Goal: Task Accomplishment & Management: Complete application form

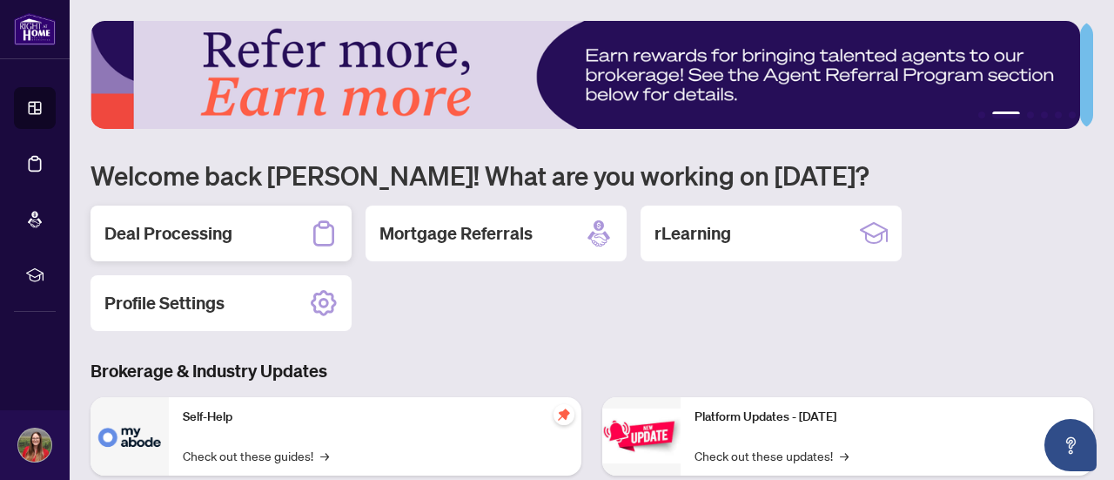
click at [256, 233] on div "Deal Processing" at bounding box center [221, 233] width 261 height 56
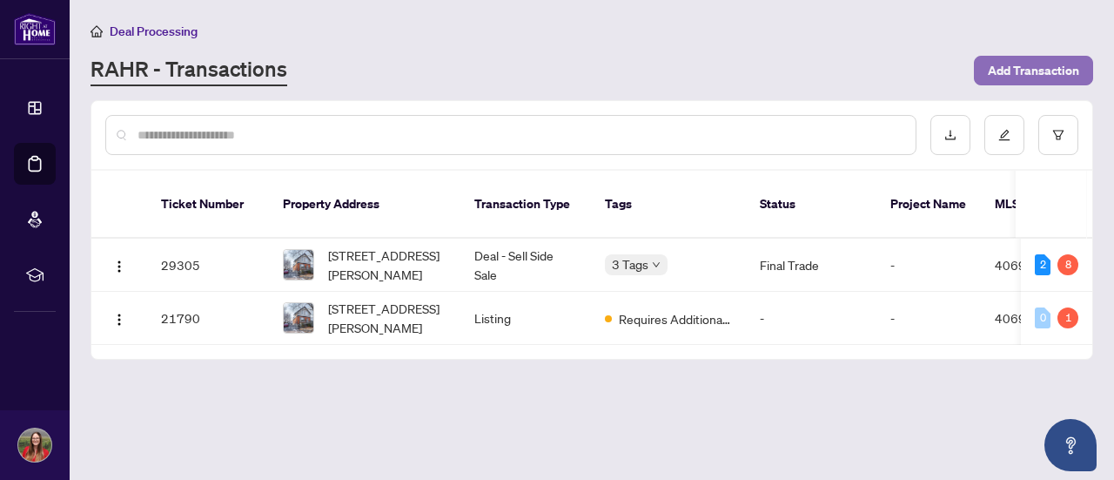
click at [1021, 60] on span "Add Transaction" at bounding box center [1033, 71] width 91 height 28
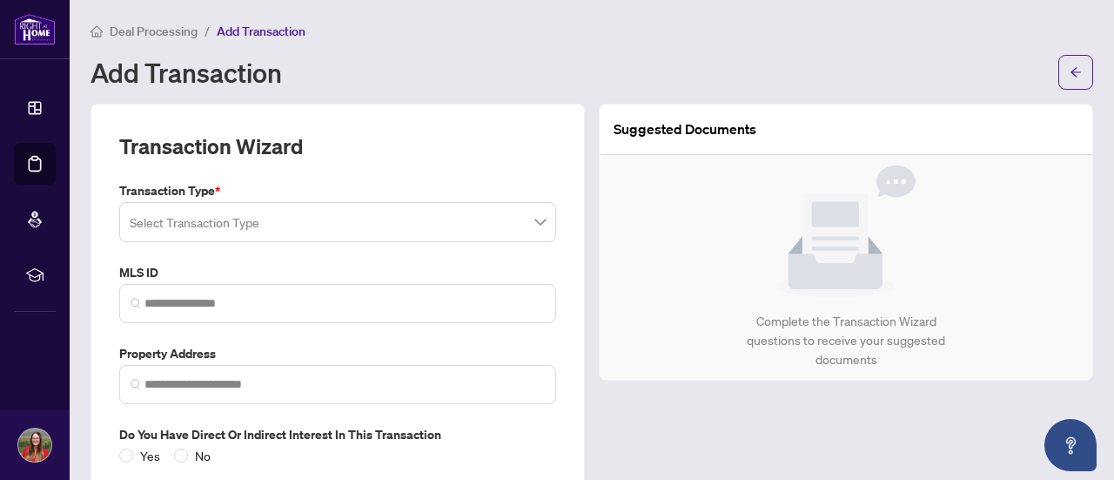
click at [339, 231] on input "search" at bounding box center [330, 224] width 400 height 38
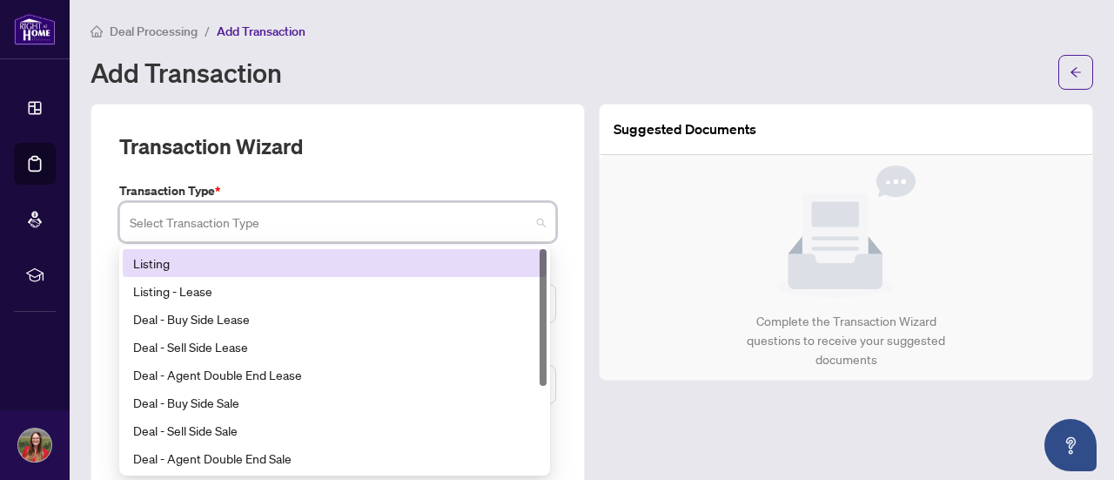
click at [265, 259] on div "Listing" at bounding box center [334, 262] width 403 height 19
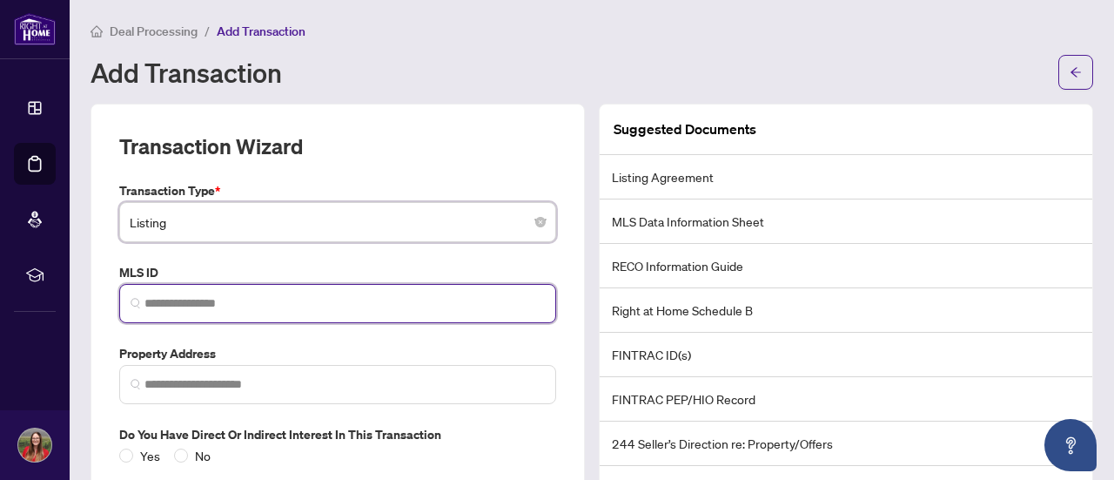
click at [258, 308] on input "search" at bounding box center [344, 303] width 400 height 18
click at [186, 292] on span at bounding box center [337, 303] width 437 height 39
paste input "********"
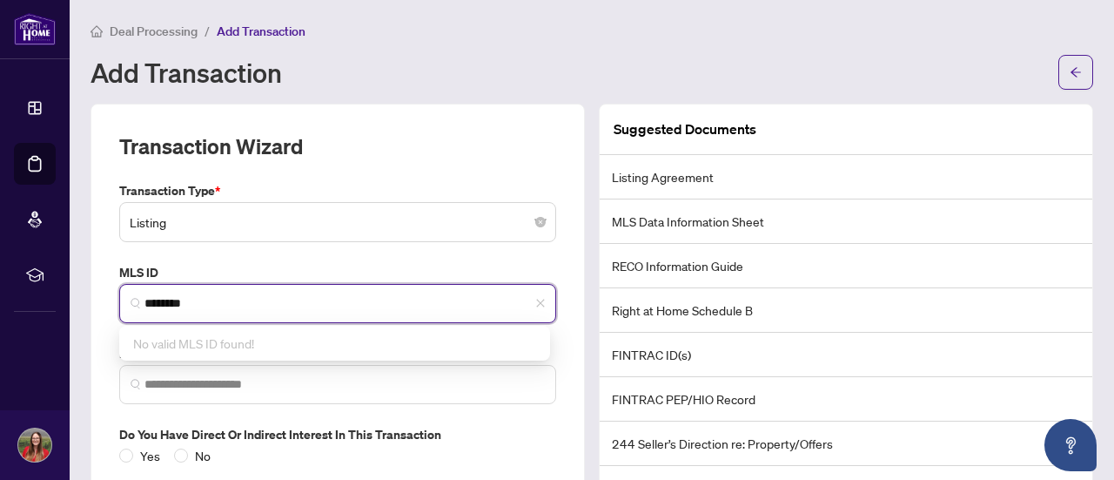
scroll to position [103, 0]
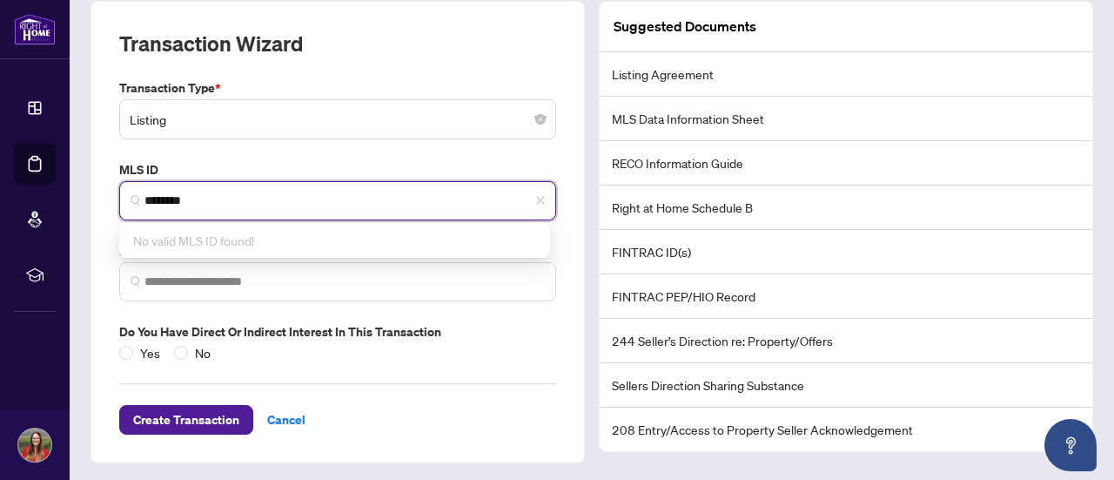
type input "********"
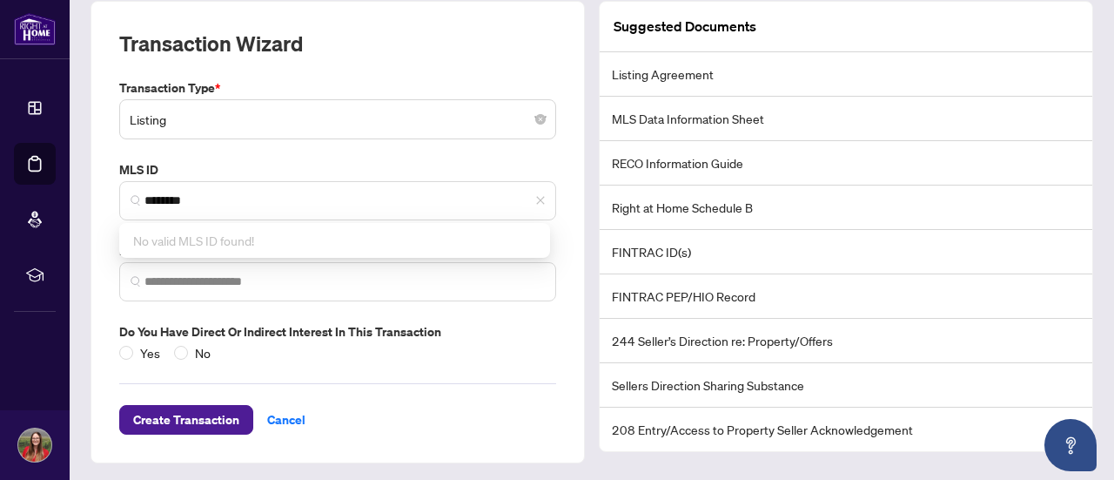
click at [106, 227] on div "Transaction Wizard Transaction Type * Listing 13 14 Listing Listing - Lease Dea…" at bounding box center [338, 232] width 494 height 462
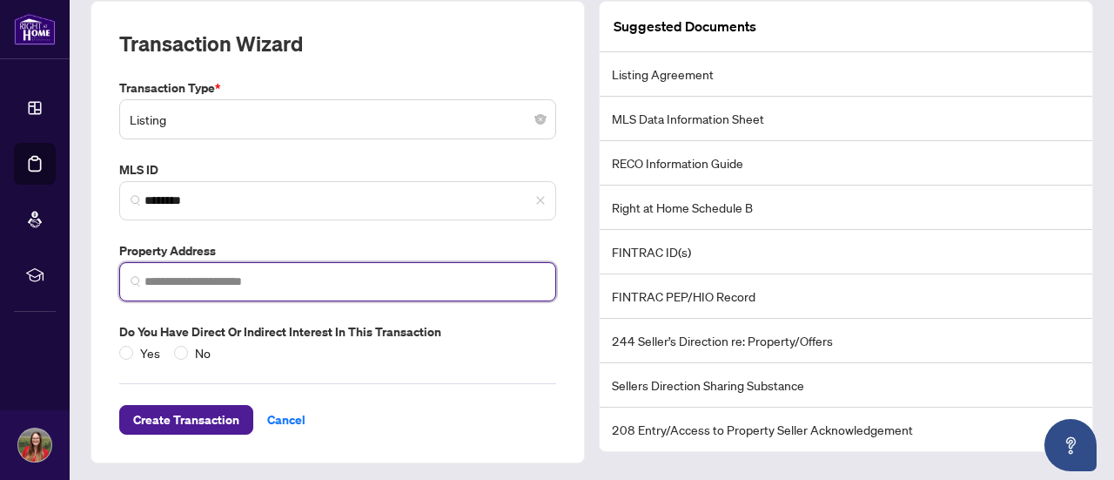
click at [230, 276] on input "search" at bounding box center [344, 281] width 400 height 18
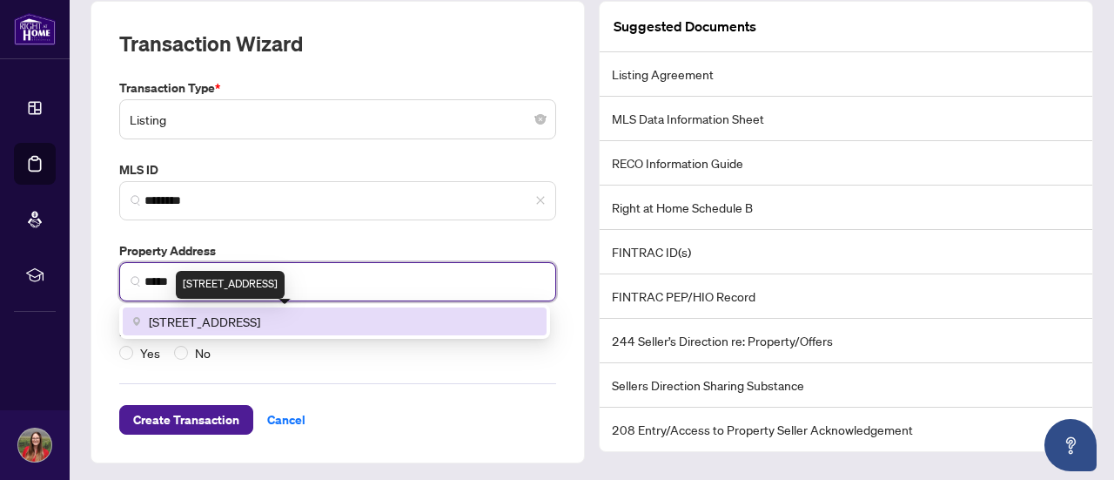
click at [260, 326] on span "[STREET_ADDRESS]" at bounding box center [204, 321] width 111 height 19
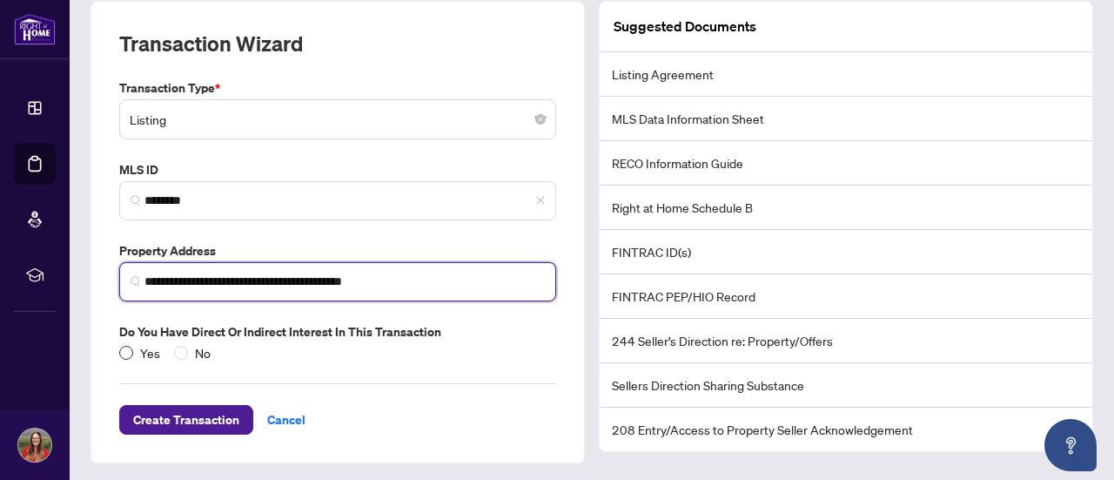
type input "**********"
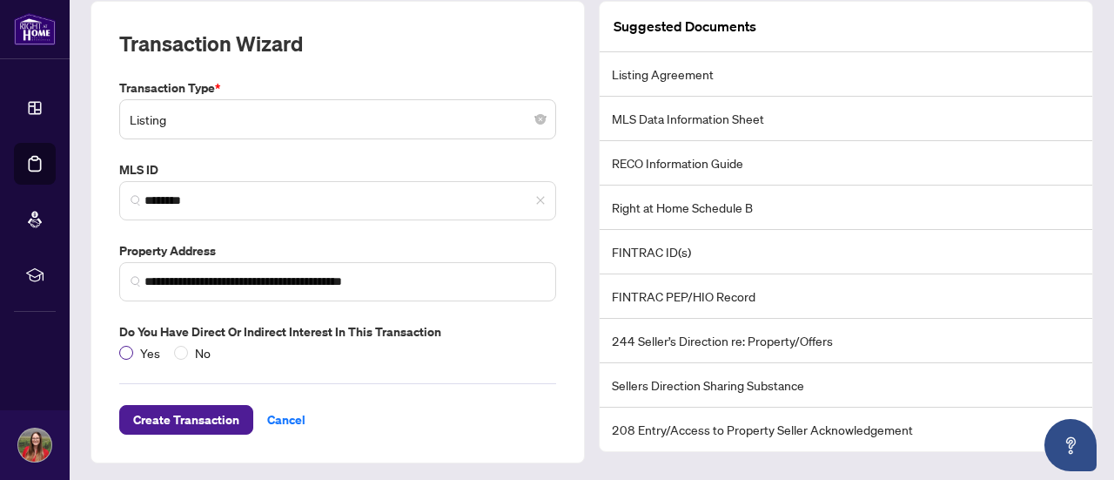
click at [134, 348] on span "Yes" at bounding box center [150, 352] width 34 height 19
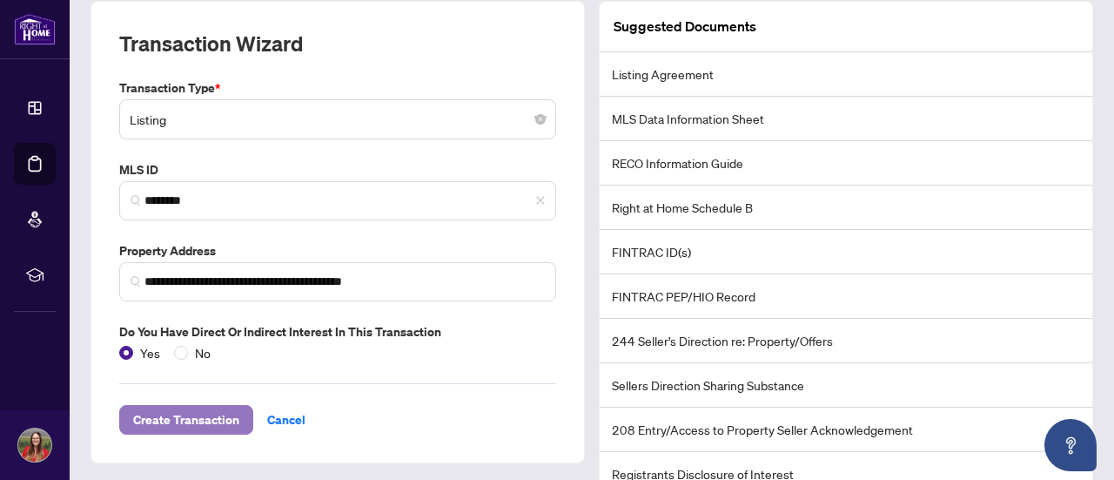
click at [171, 412] on span "Create Transaction" at bounding box center [186, 420] width 106 height 28
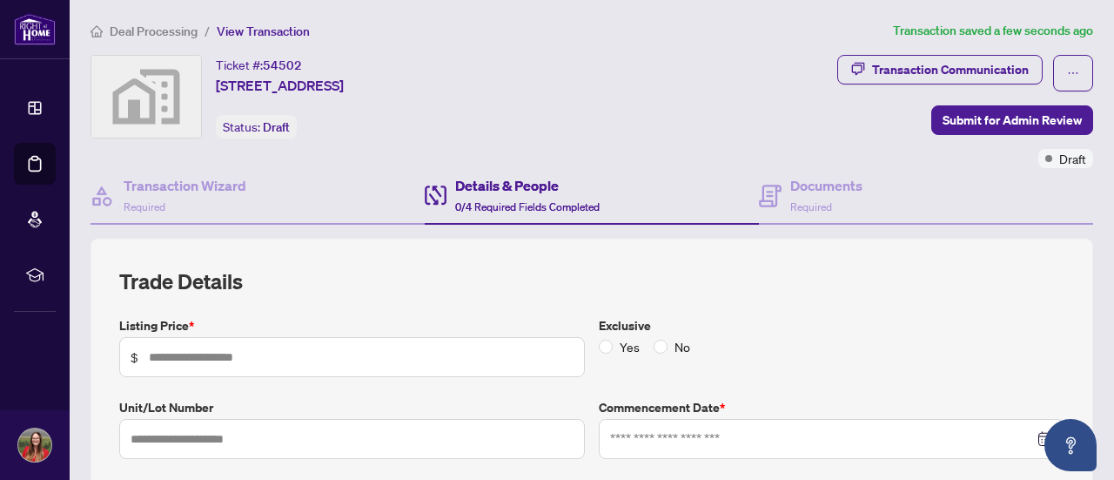
scroll to position [113, 0]
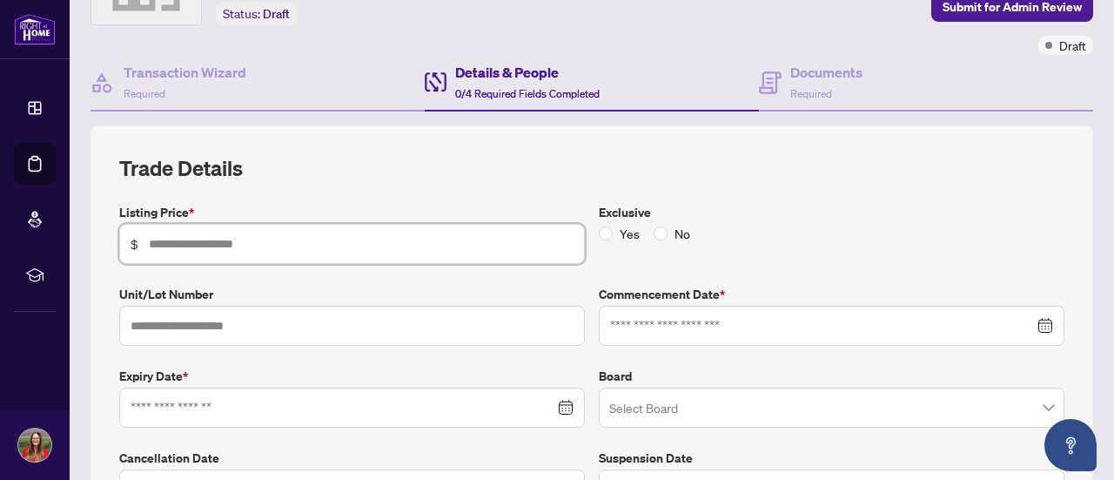
click at [294, 234] on input "text" at bounding box center [361, 243] width 425 height 19
type input "*********"
click at [296, 323] on input "text" at bounding box center [352, 326] width 466 height 40
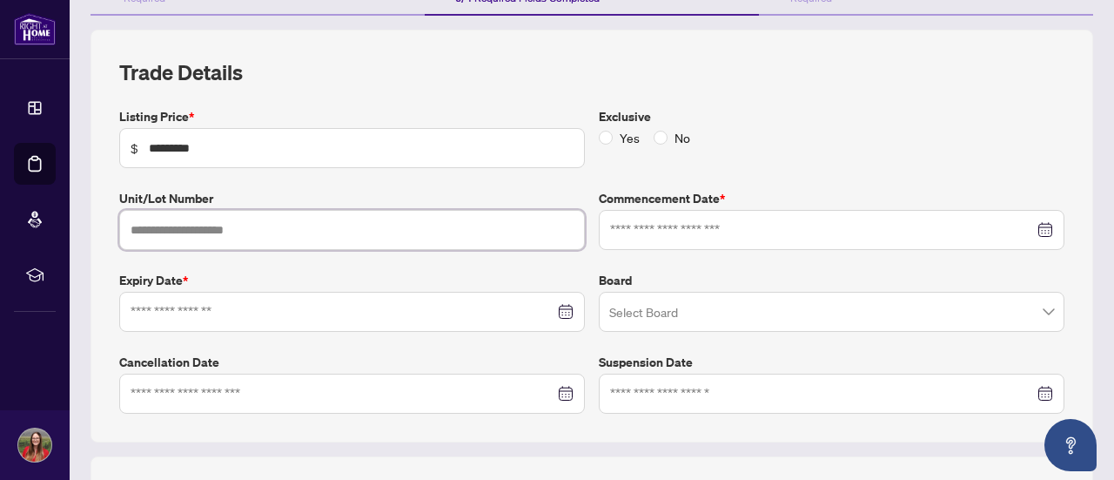
scroll to position [211, 0]
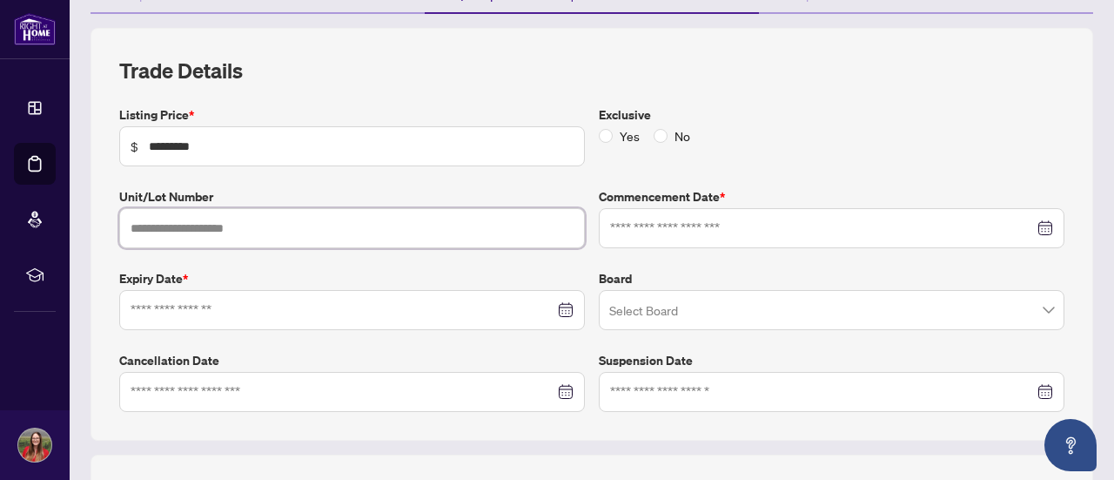
click at [555, 310] on div at bounding box center [352, 309] width 443 height 19
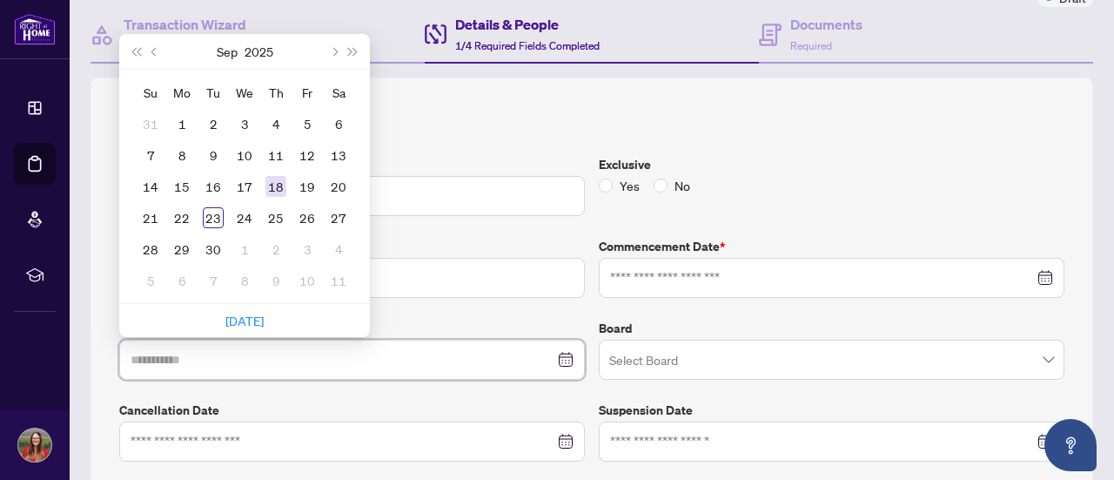
scroll to position [165, 0]
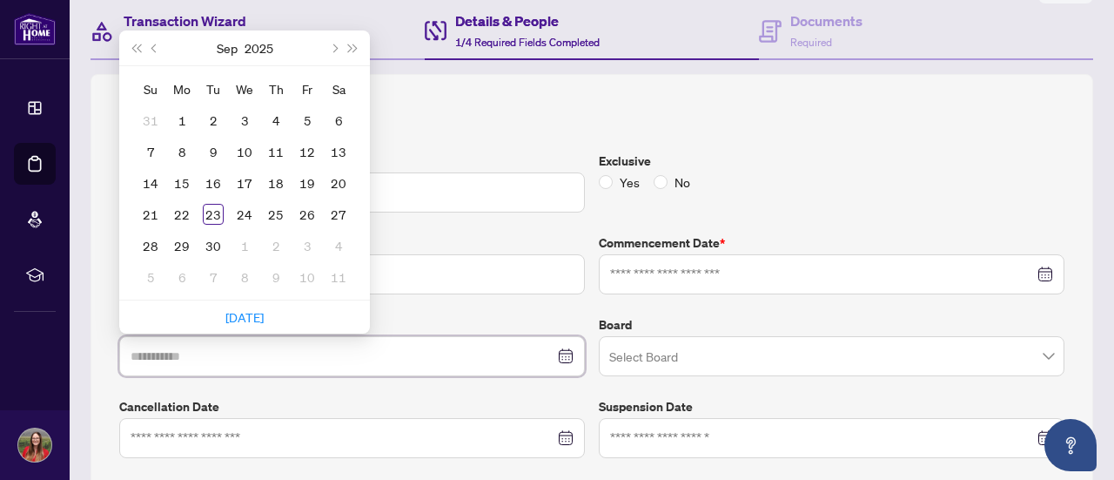
type input "**********"
click at [341, 44] on button "Next month (PageDown)" at bounding box center [333, 47] width 19 height 35
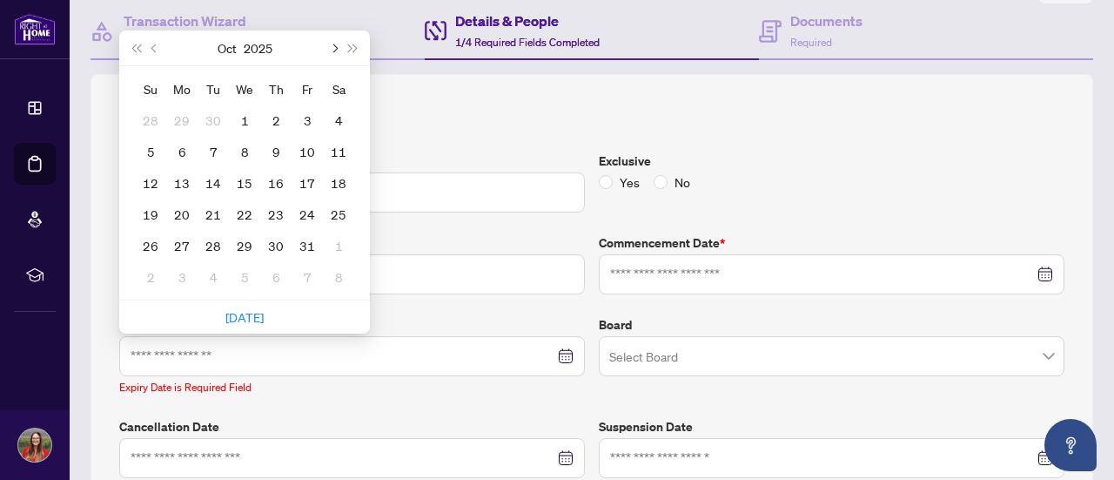
click at [341, 44] on button "Next month (PageDown)" at bounding box center [333, 47] width 19 height 35
type input "**********"
click at [159, 267] on div "30" at bounding box center [150, 276] width 21 height 21
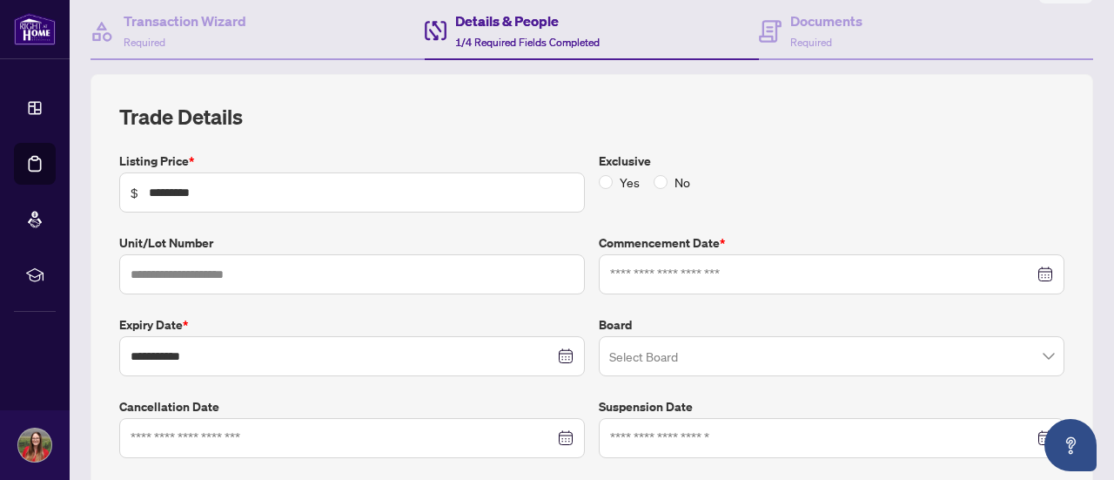
click at [997, 361] on input "search" at bounding box center [823, 358] width 429 height 38
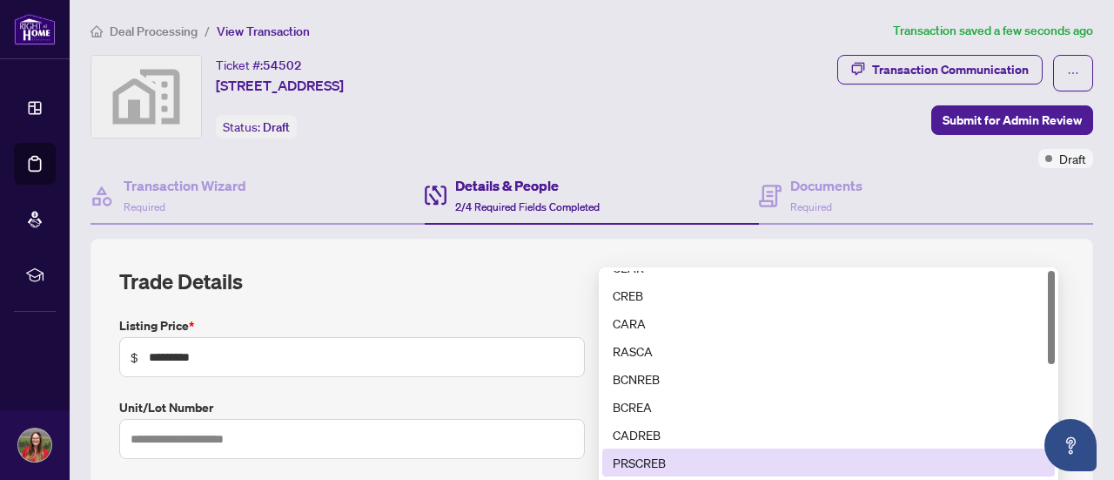
scroll to position [0, 0]
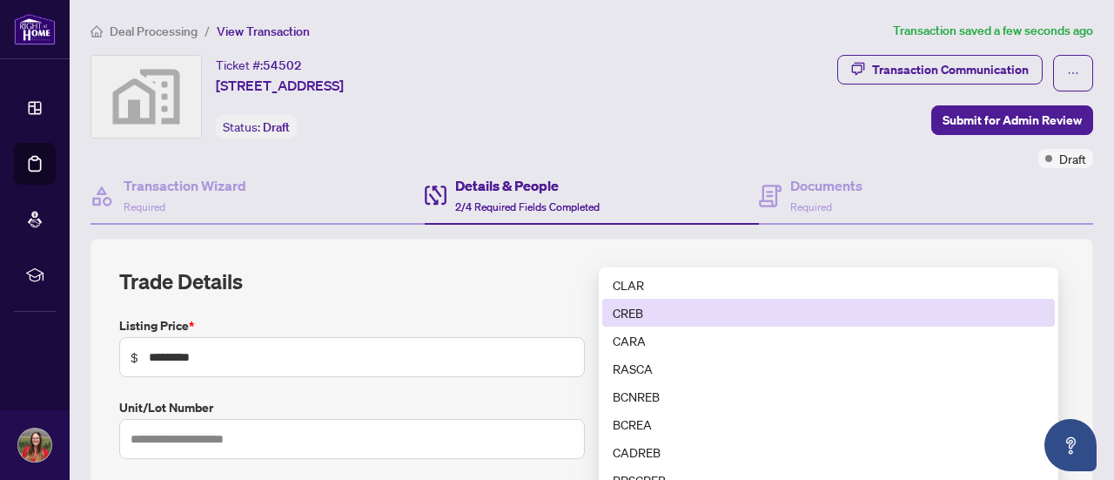
type input "*"
click at [465, 281] on h2 "Trade Details" at bounding box center [591, 281] width 945 height 28
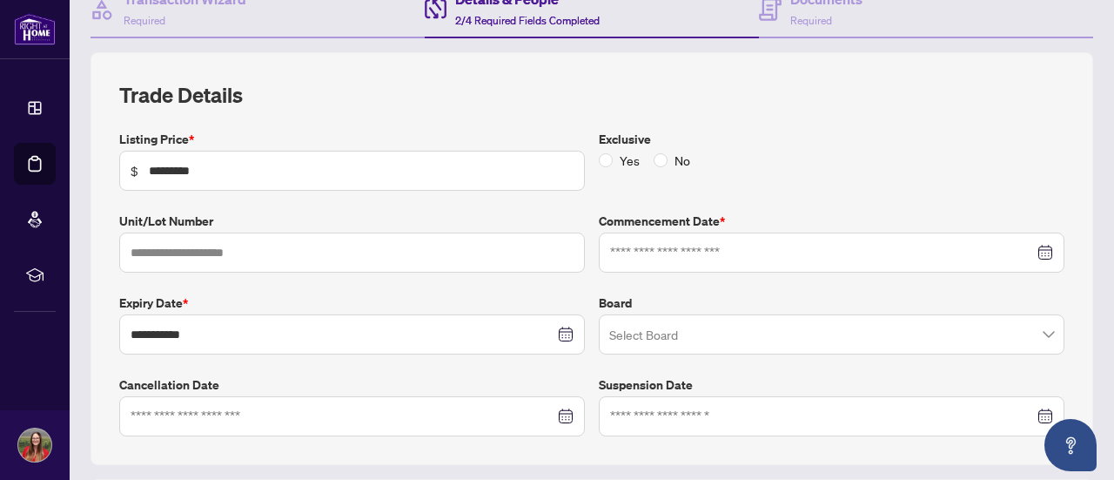
scroll to position [187, 0]
click at [952, 325] on input "search" at bounding box center [823, 336] width 429 height 38
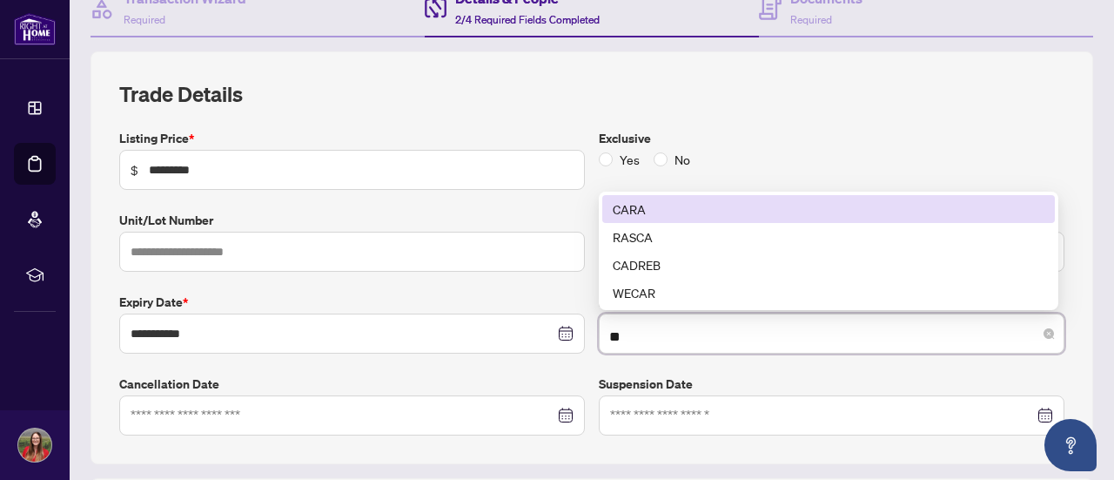
scroll to position [0, 0]
type input "**"
click at [770, 140] on label "Exclusive" at bounding box center [832, 138] width 466 height 19
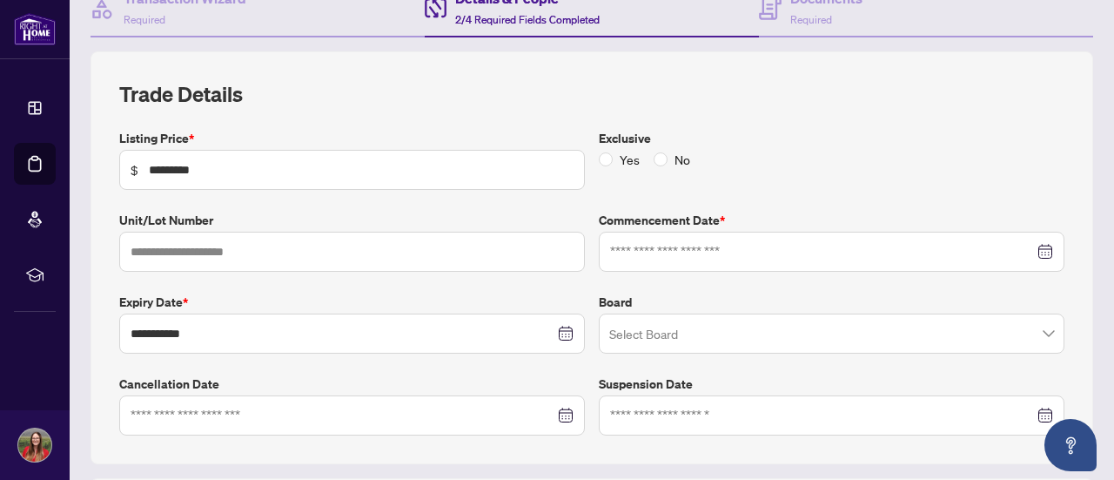
click at [944, 319] on input "search" at bounding box center [823, 336] width 429 height 38
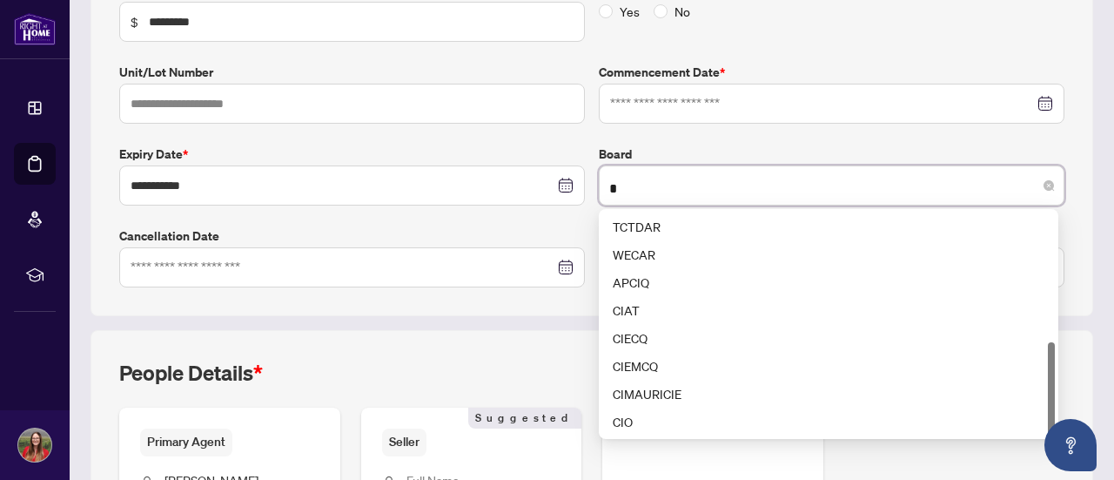
scroll to position [306, 0]
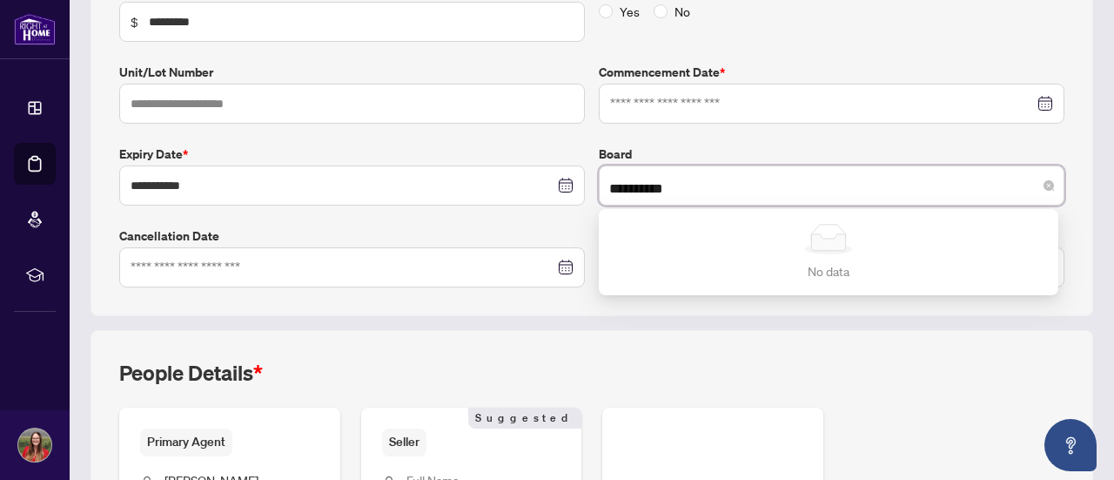
type input "**********"
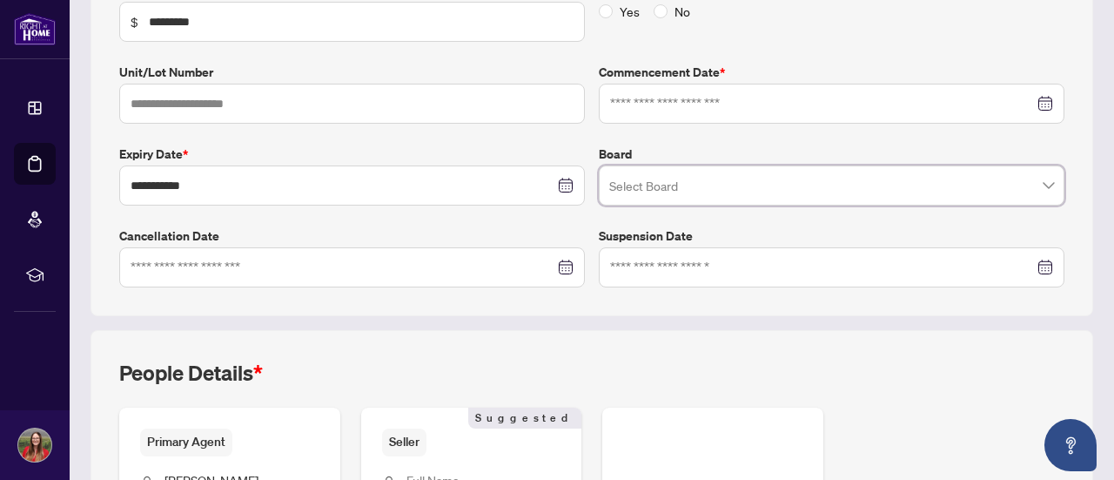
click at [749, 185] on input "search" at bounding box center [823, 188] width 429 height 38
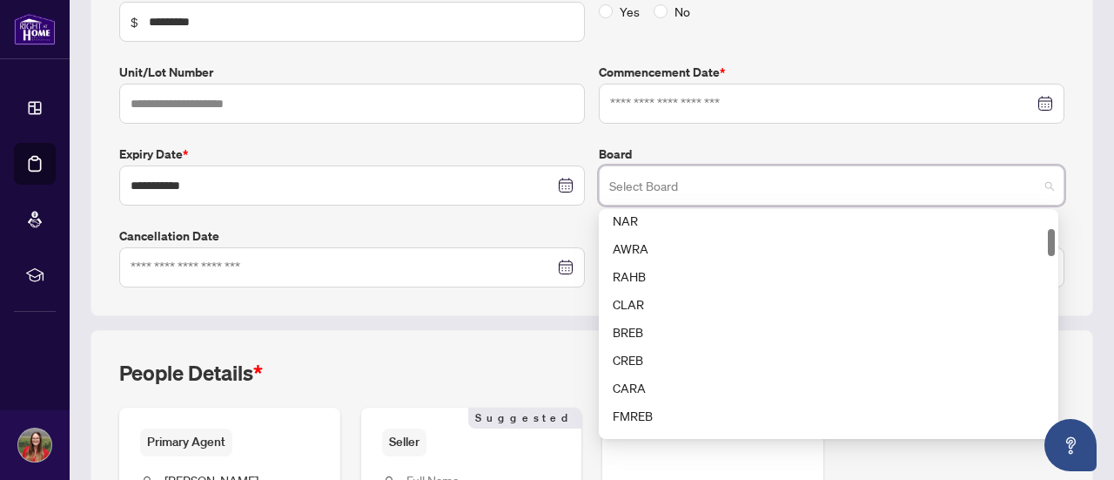
scroll to position [147, 0]
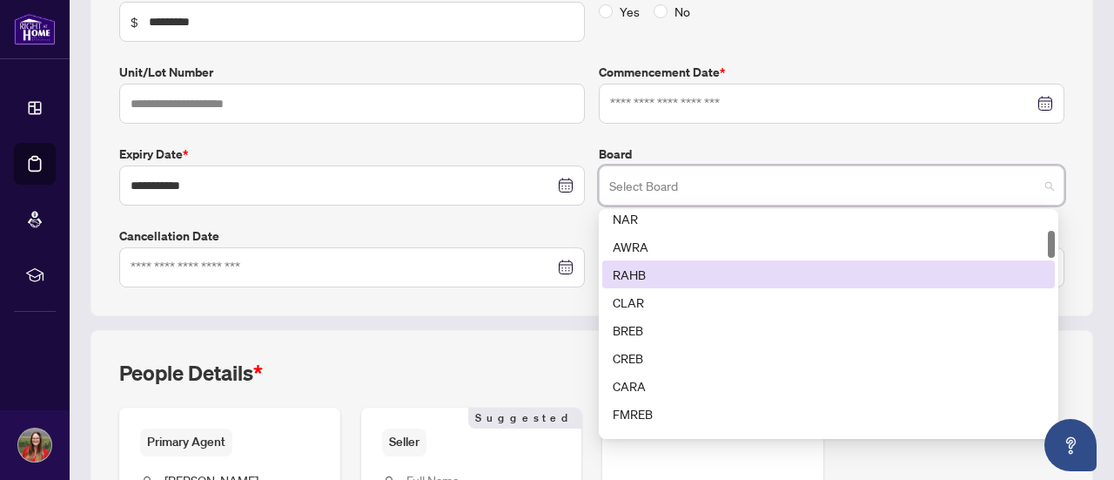
click at [655, 265] on div "RAHB" at bounding box center [829, 274] width 432 height 19
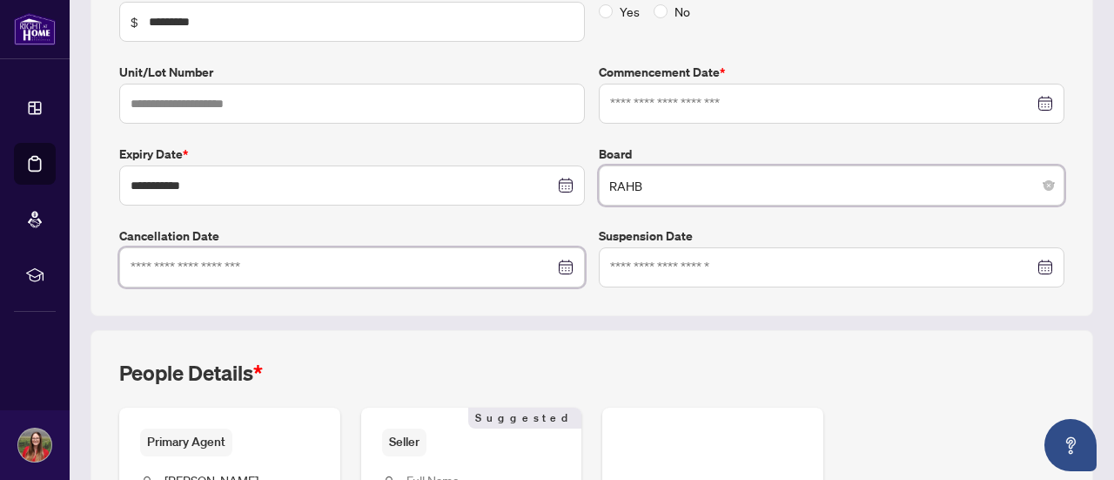
click at [446, 258] on input at bounding box center [343, 267] width 424 height 19
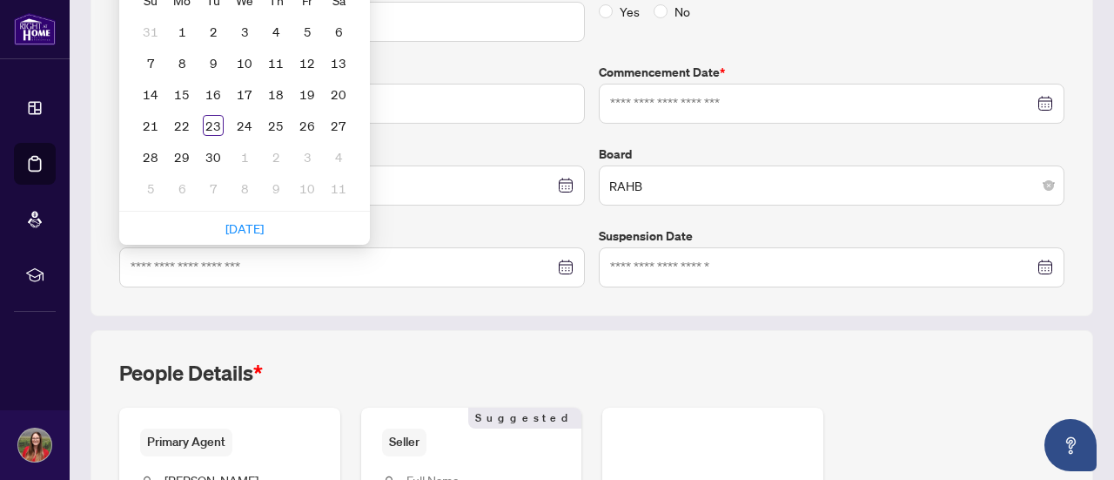
click at [526, 226] on label "Cancellation Date" at bounding box center [352, 235] width 466 height 19
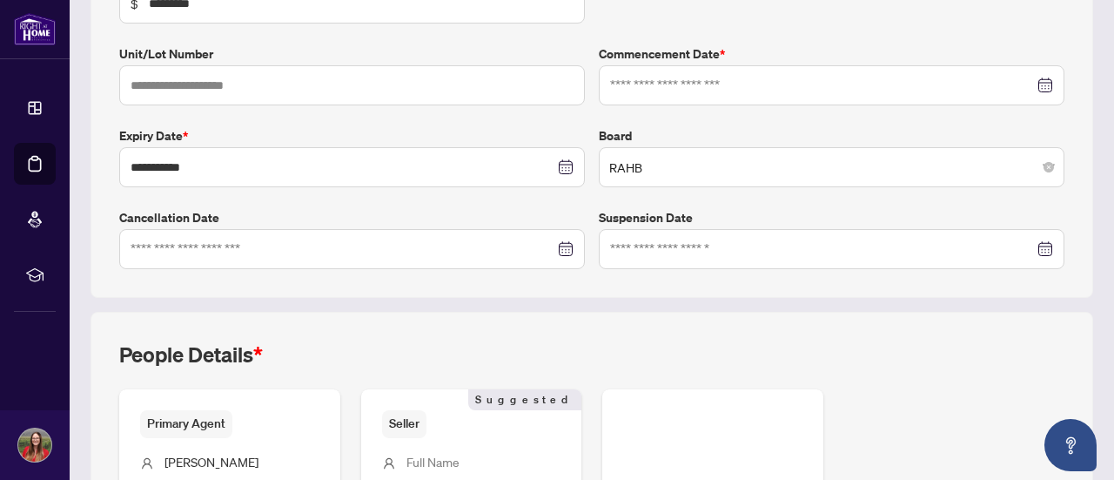
scroll to position [354, 0]
click at [1021, 84] on div at bounding box center [831, 84] width 443 height 19
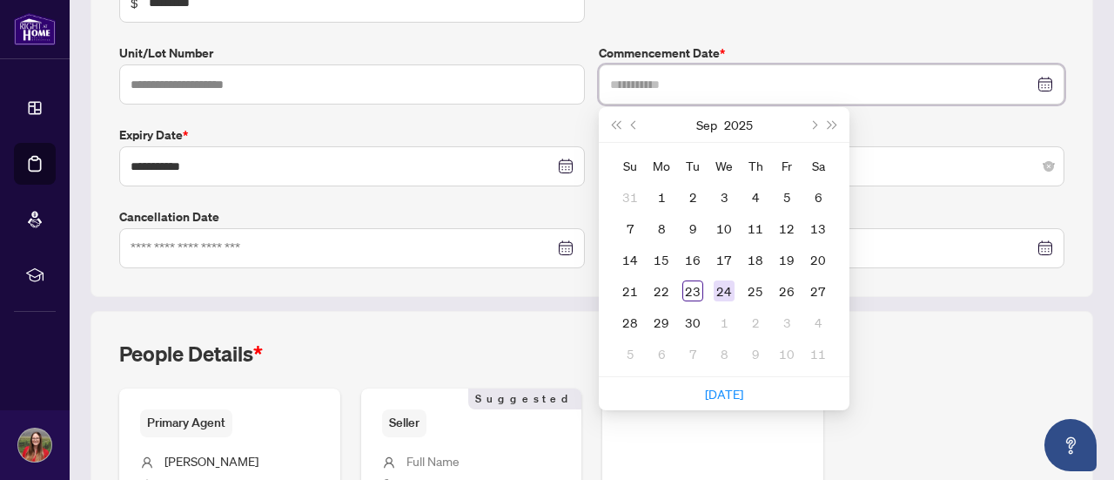
type input "**********"
click at [722, 286] on div "24" at bounding box center [724, 290] width 21 height 21
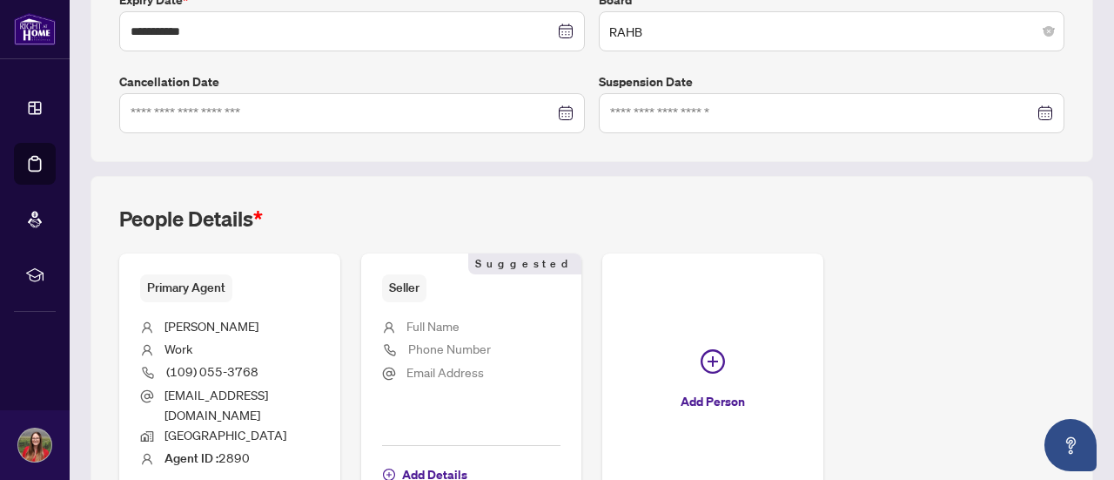
scroll to position [588, 0]
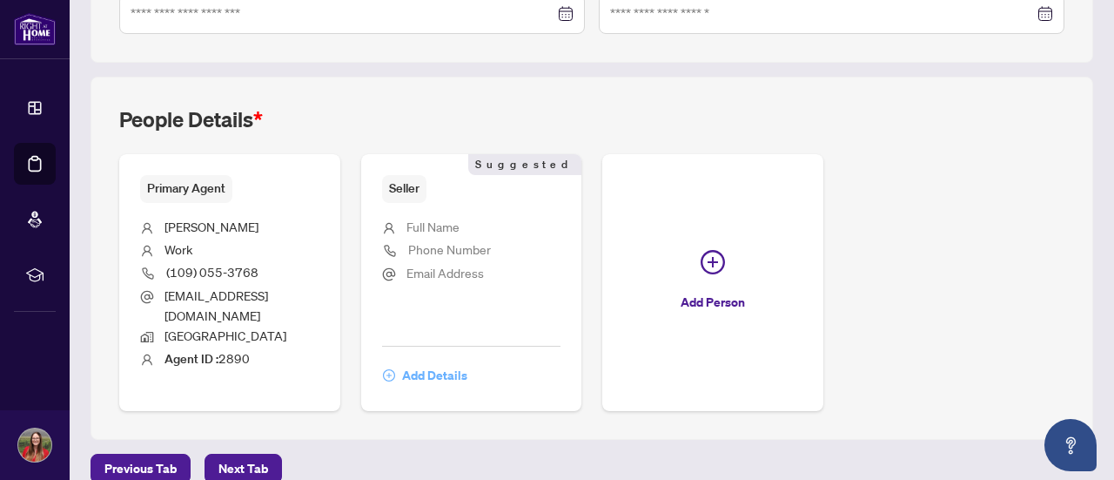
click at [467, 361] on span "Add Details" at bounding box center [434, 375] width 65 height 28
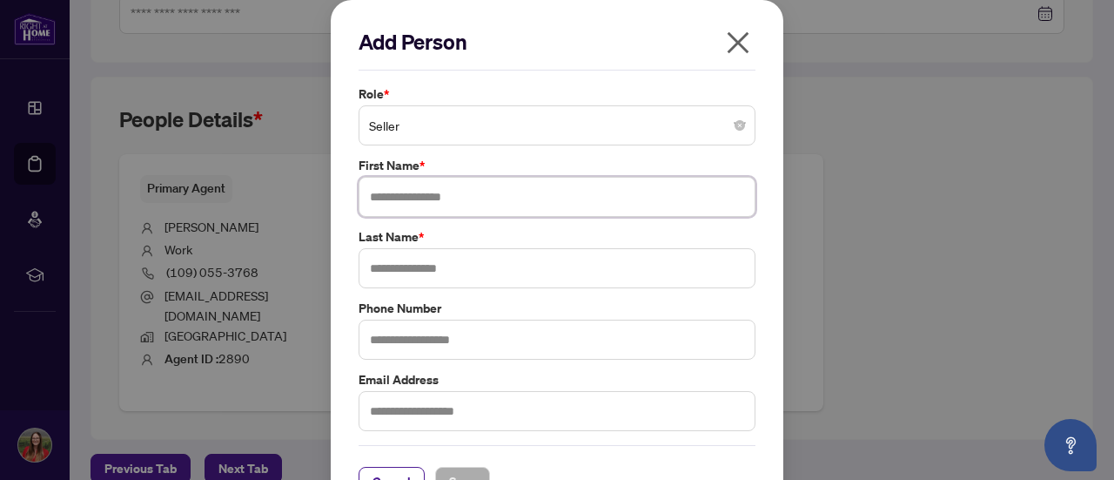
click at [463, 191] on input "text" at bounding box center [557, 197] width 397 height 40
type input "****"
click at [433, 271] on input "text" at bounding box center [557, 268] width 397 height 40
type input "****"
click at [420, 335] on input "text" at bounding box center [557, 339] width 397 height 40
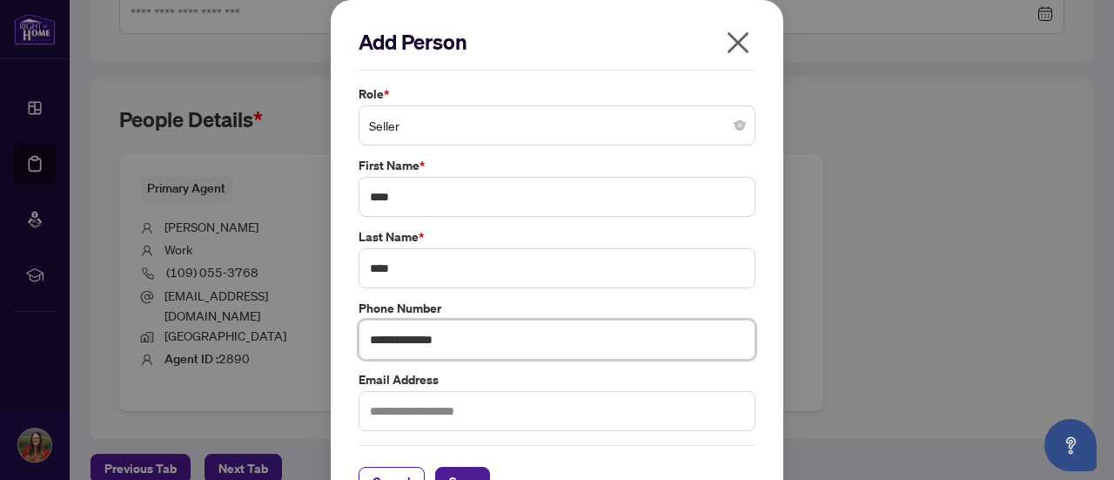
type input "**********"
click at [437, 404] on input "text" at bounding box center [557, 411] width 397 height 40
type input "*"
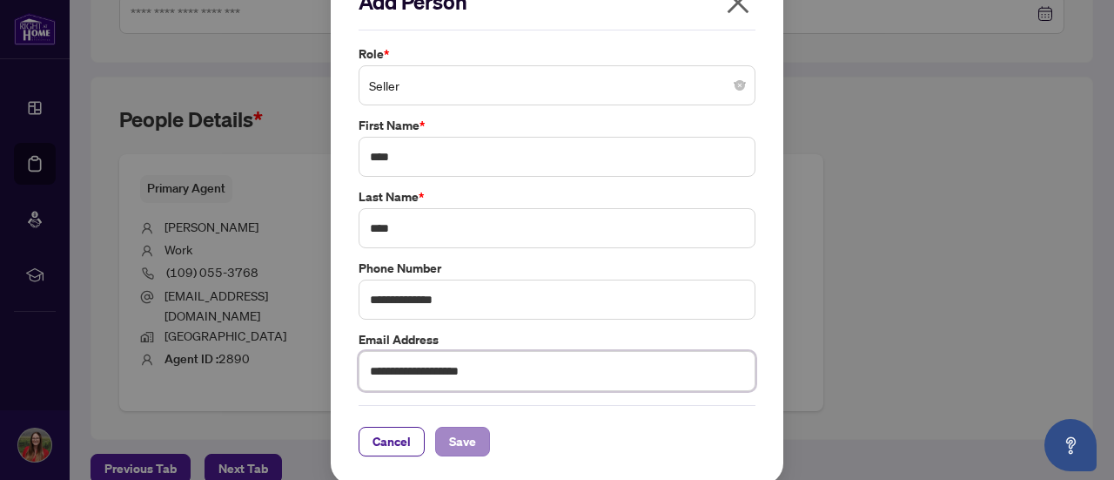
type input "**********"
click at [449, 436] on span "Save" at bounding box center [462, 441] width 27 height 28
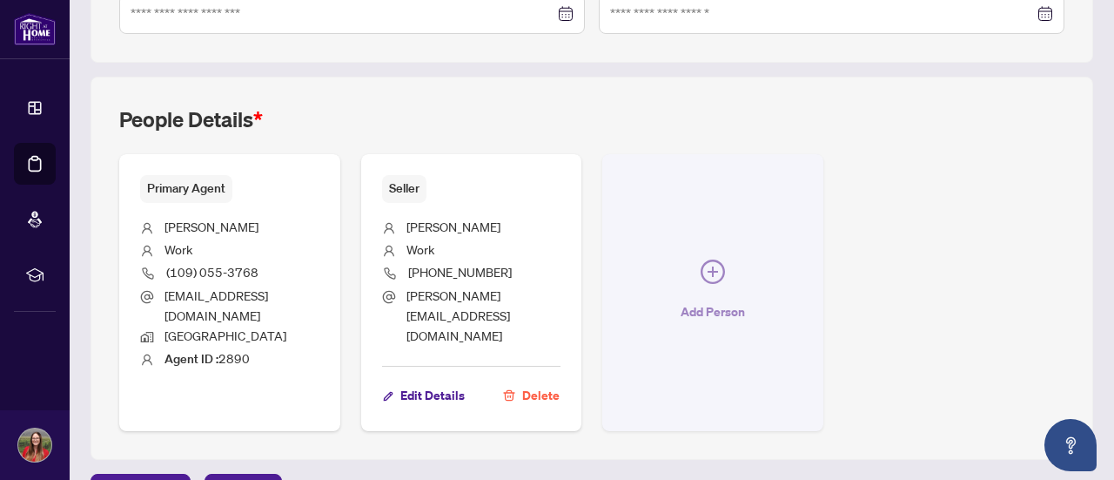
click at [823, 246] on button "Add Person" at bounding box center [712, 292] width 221 height 277
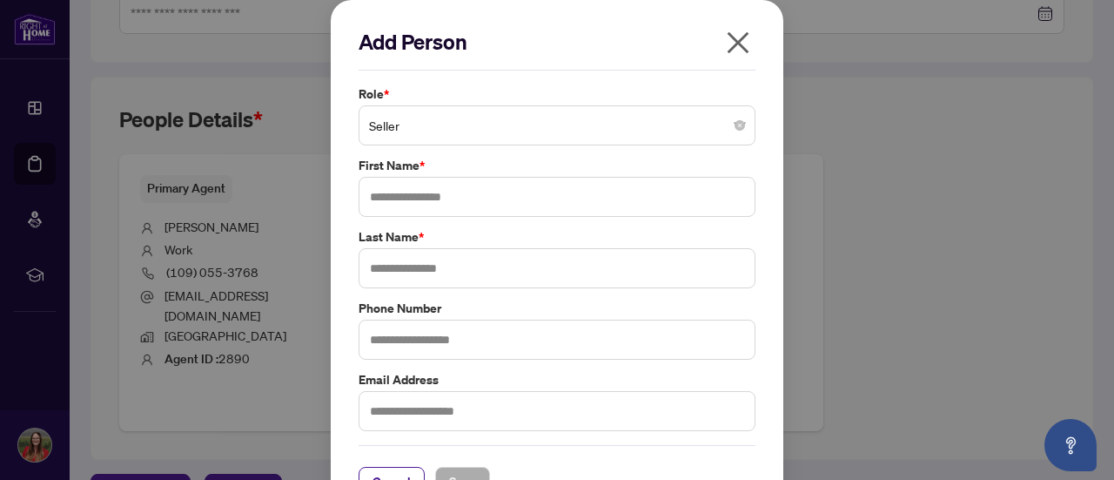
click at [487, 124] on span "Seller" at bounding box center [557, 125] width 376 height 33
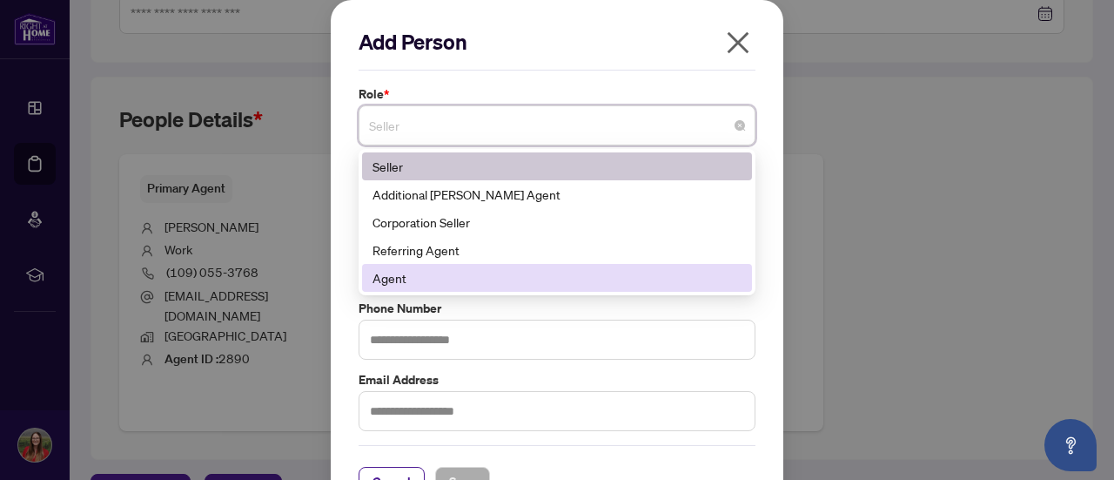
click at [465, 272] on div "Agent" at bounding box center [557, 277] width 369 height 19
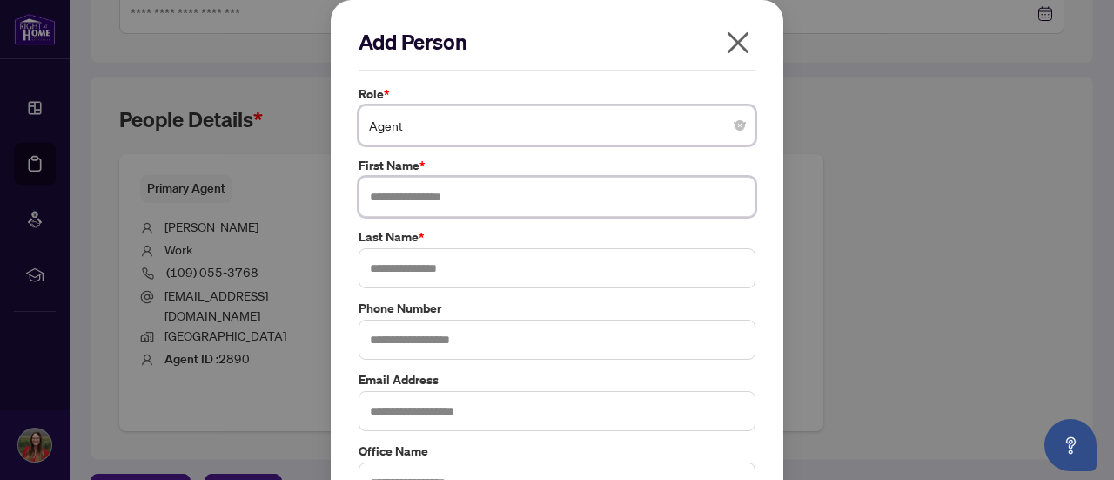
click at [442, 204] on input "text" at bounding box center [557, 197] width 397 height 40
type input "*****"
click at [432, 288] on div "Role * Agent 181 188 Seller Additional [PERSON_NAME] Agent Corporation Seller R…" at bounding box center [556, 399] width 407 height 631
click at [430, 282] on input "text" at bounding box center [557, 268] width 397 height 40
type input "*********"
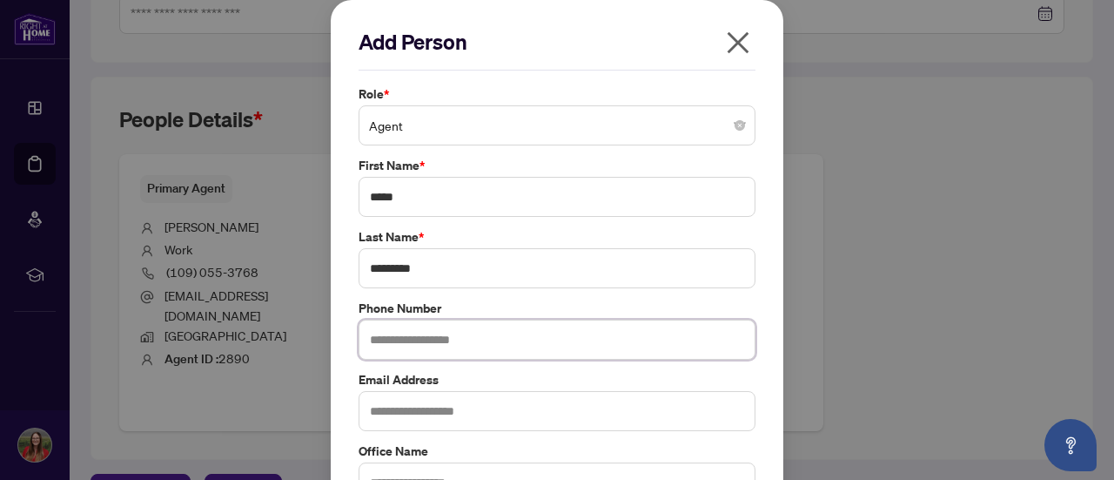
click at [419, 345] on input "text" at bounding box center [557, 339] width 397 height 40
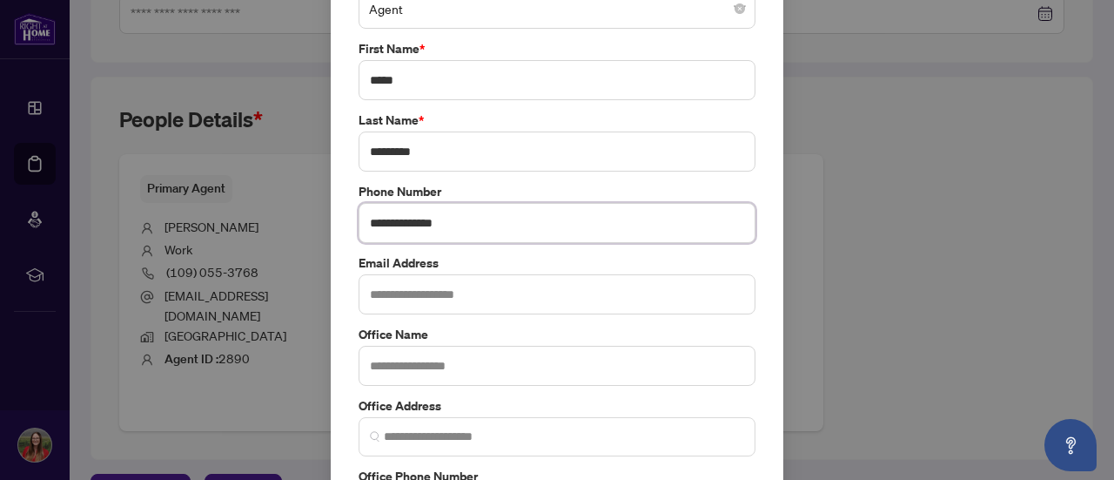
scroll to position [118, 0]
type input "**********"
click at [414, 288] on input "text" at bounding box center [557, 293] width 397 height 40
type input "**********"
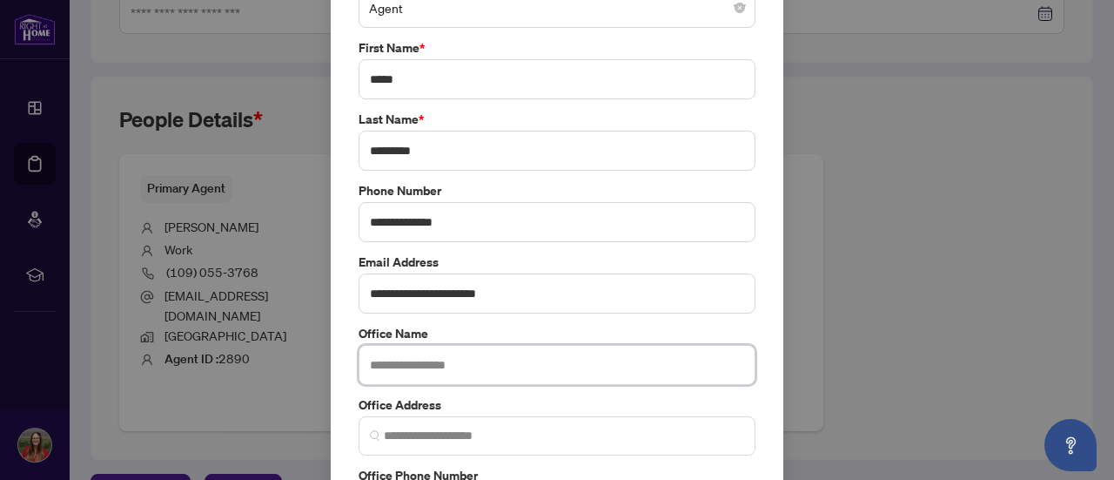
click at [423, 351] on input "text" at bounding box center [557, 365] width 397 height 40
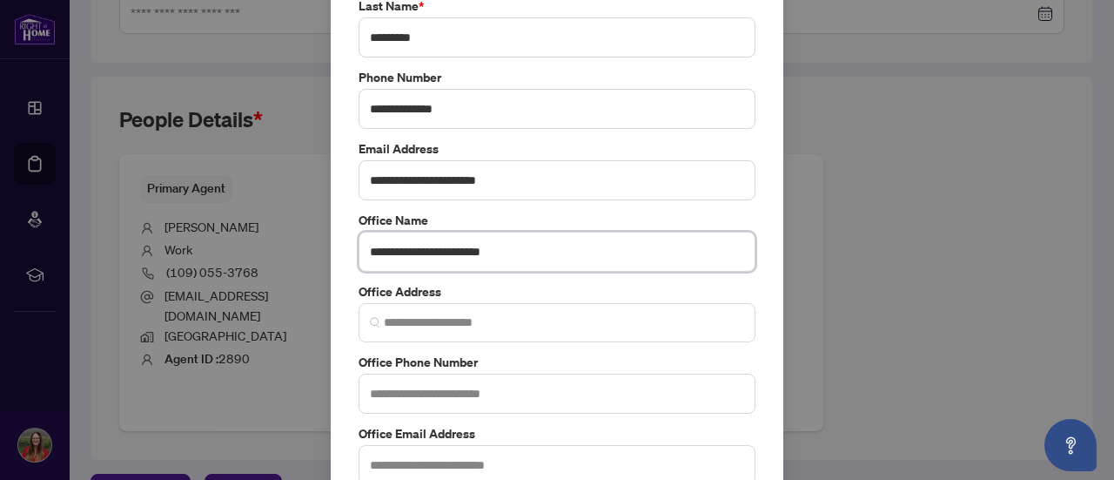
scroll to position [232, 0]
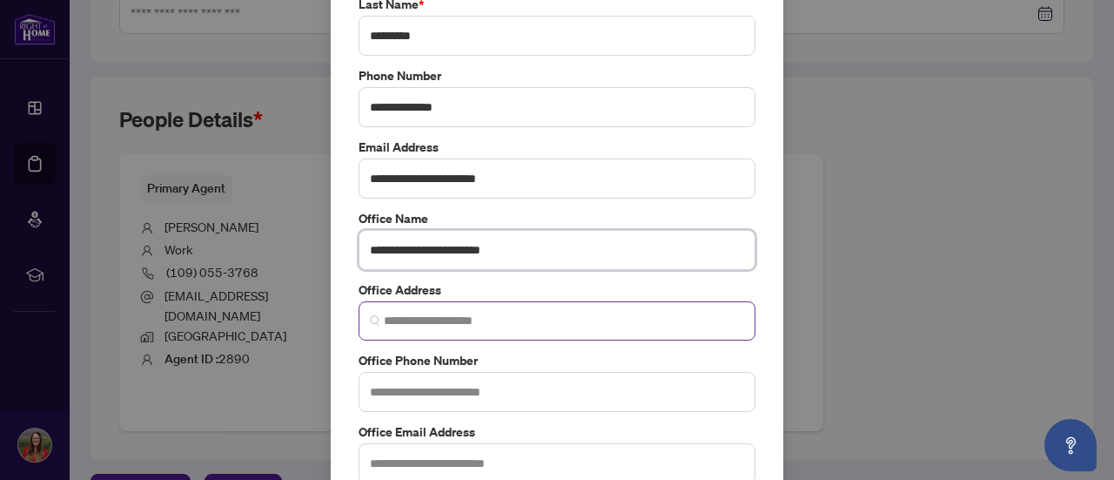
type input "**********"
click at [434, 325] on input "search" at bounding box center [564, 321] width 360 height 18
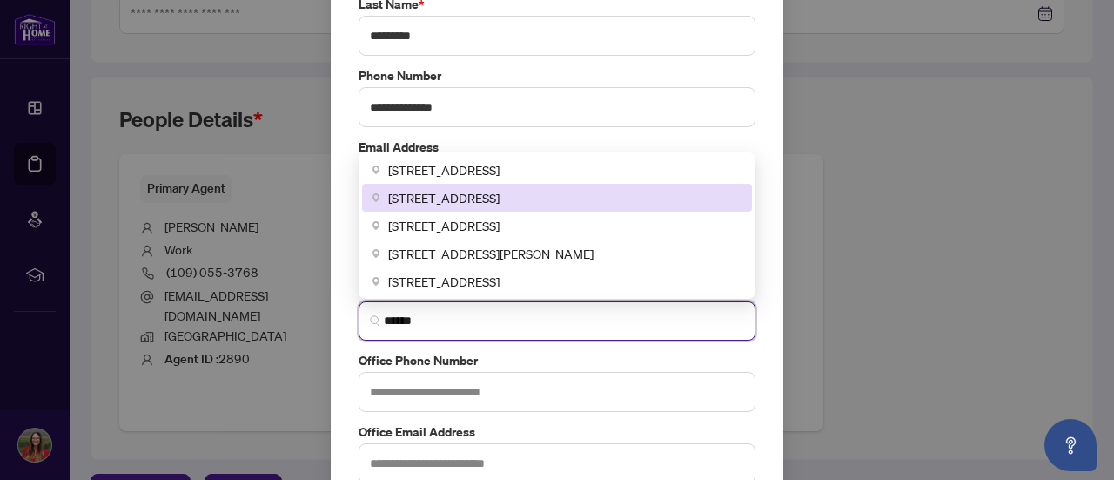
click at [476, 184] on div "[STREET_ADDRESS]" at bounding box center [557, 198] width 390 height 28
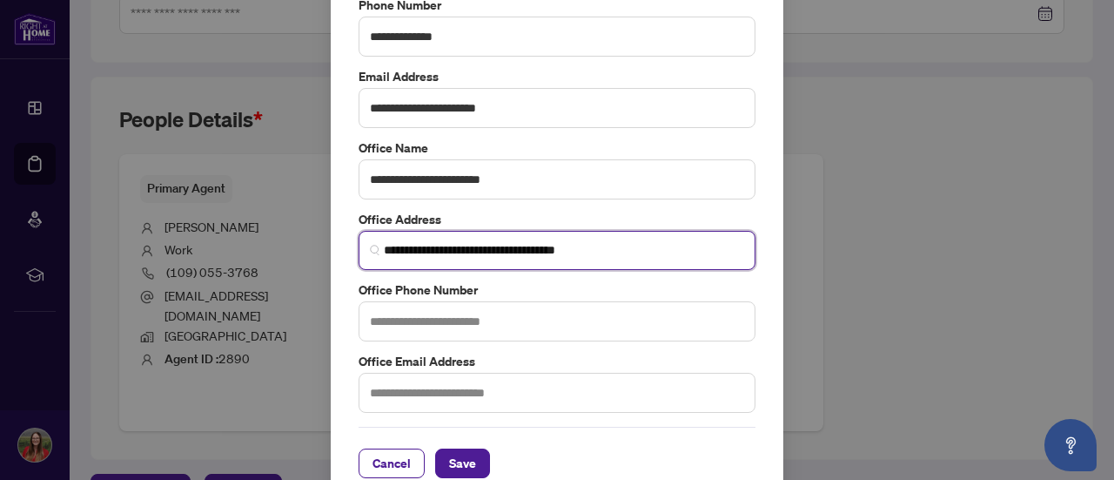
scroll to position [322, 0]
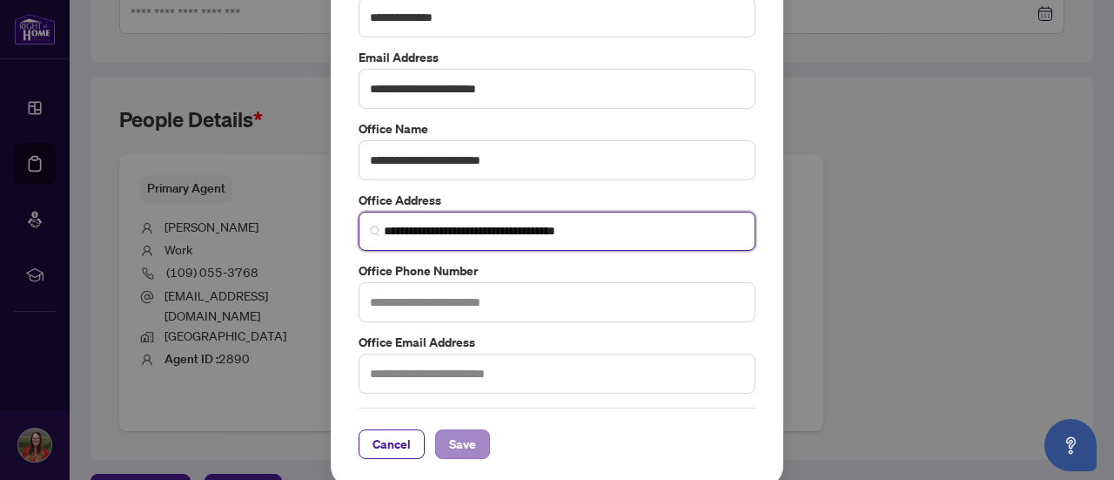
type input "**********"
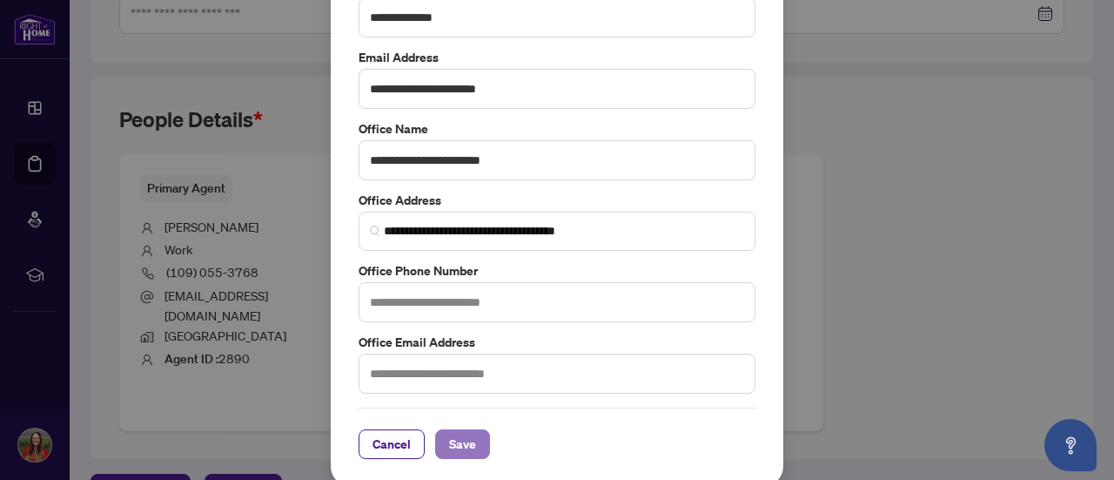
click at [449, 430] on span "Save" at bounding box center [462, 444] width 27 height 28
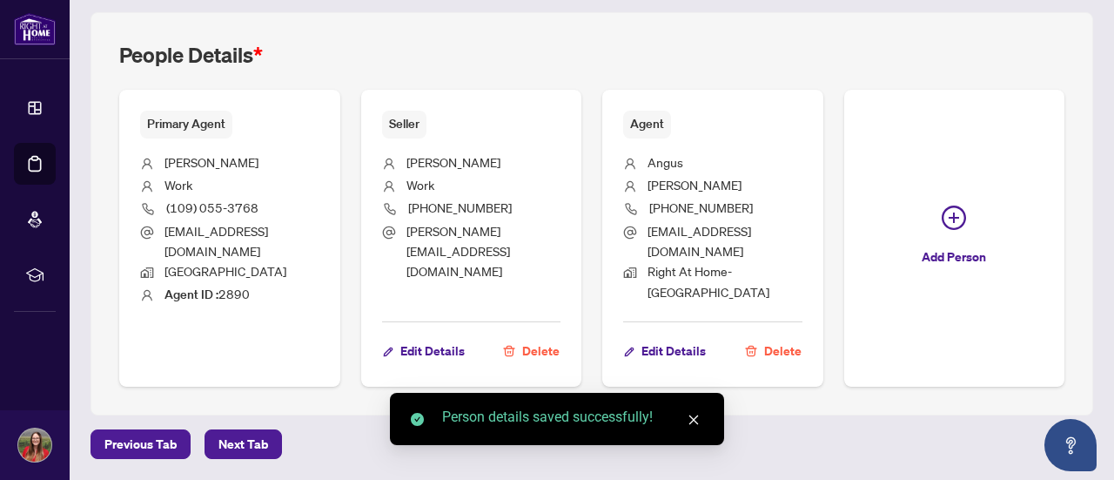
scroll to position [787, 0]
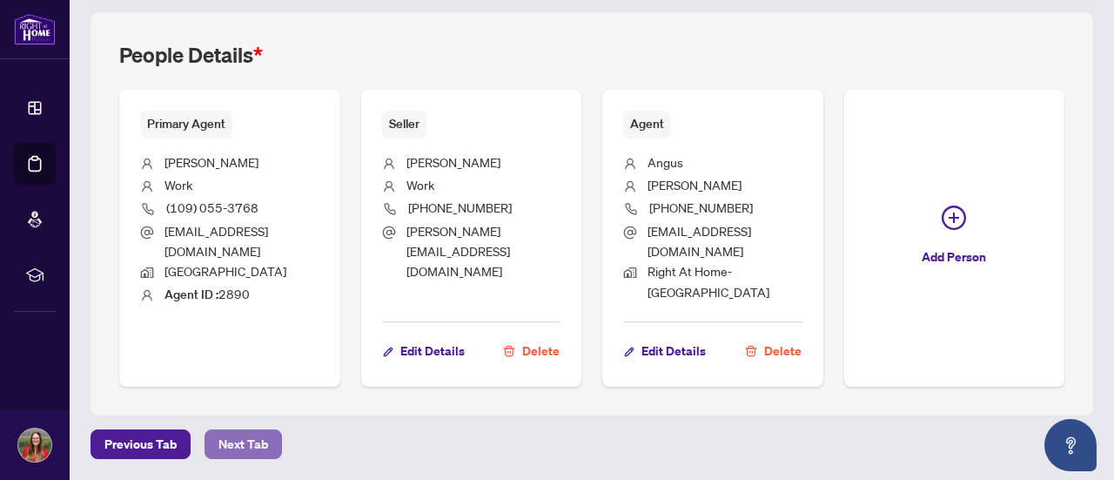
click at [256, 441] on span "Next Tab" at bounding box center [243, 444] width 50 height 28
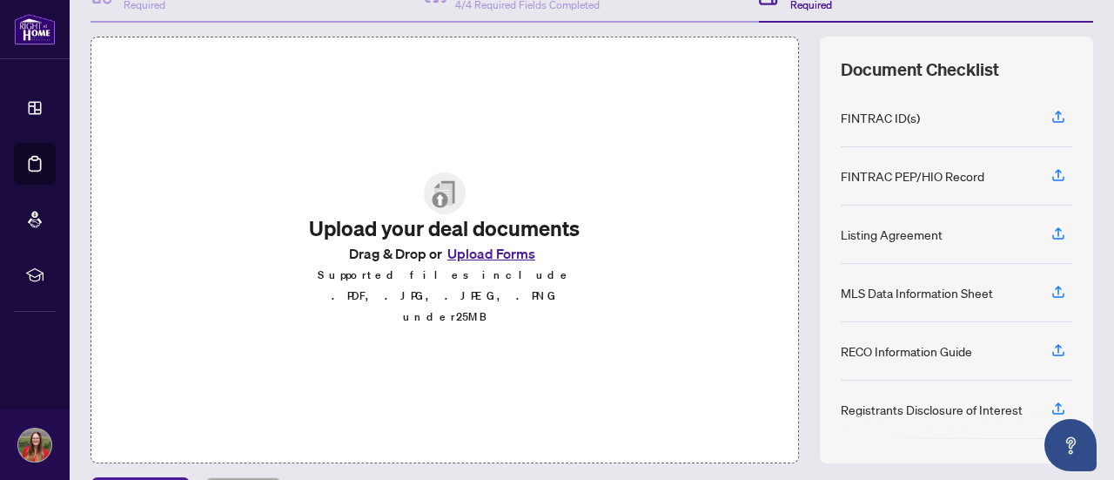
scroll to position [246, 0]
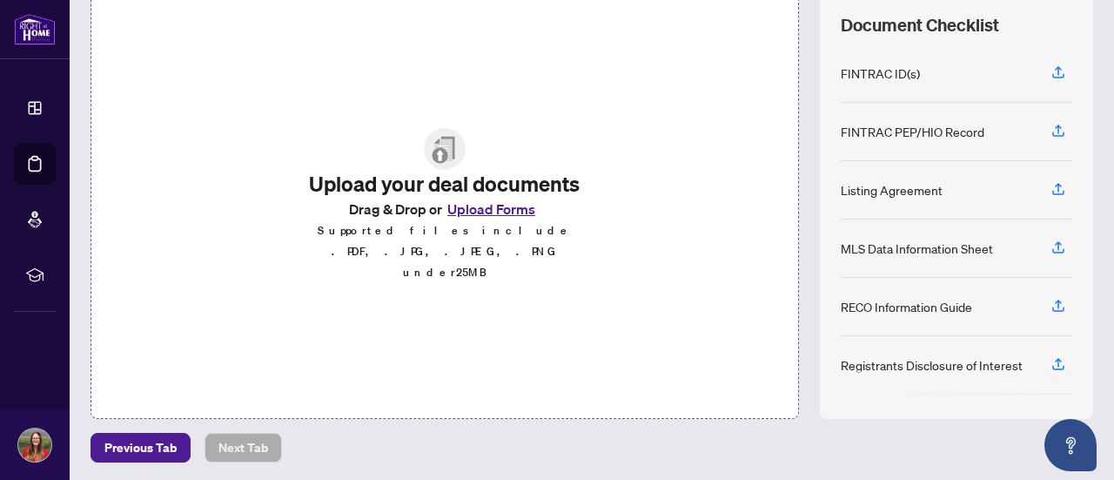
click at [476, 220] on button "Upload Forms" at bounding box center [491, 209] width 98 height 23
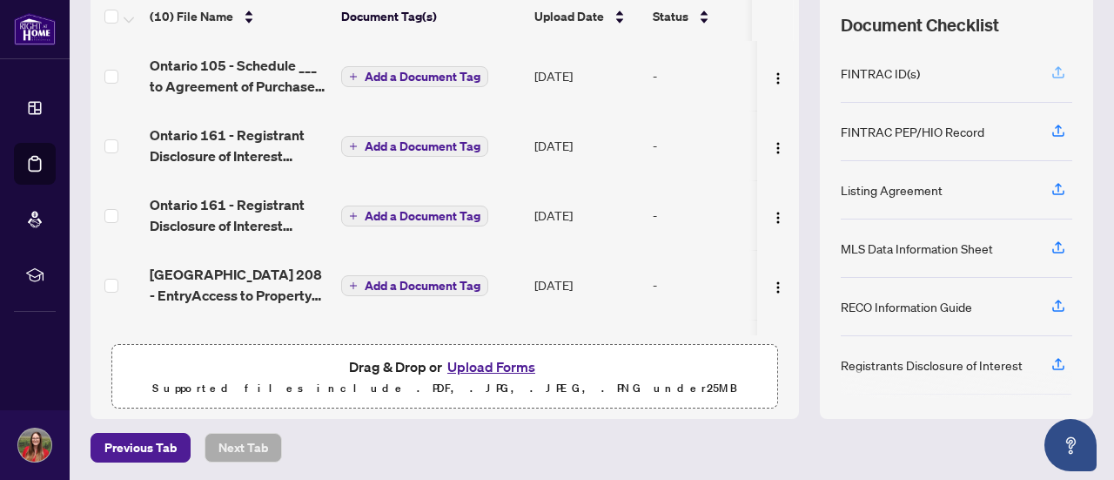
click at [1051, 76] on icon "button" at bounding box center [1059, 72] width 16 height 16
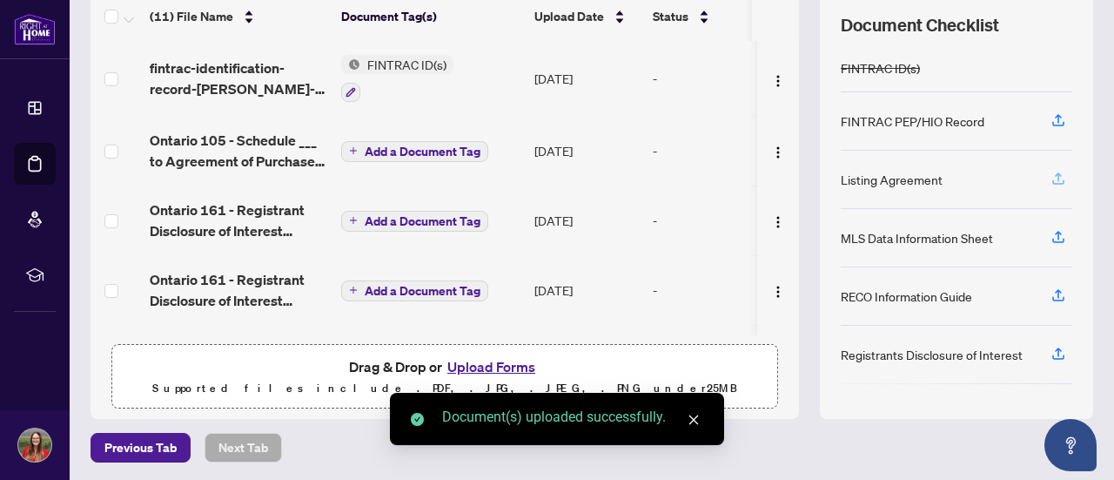
click at [1051, 165] on span "button" at bounding box center [1059, 179] width 16 height 28
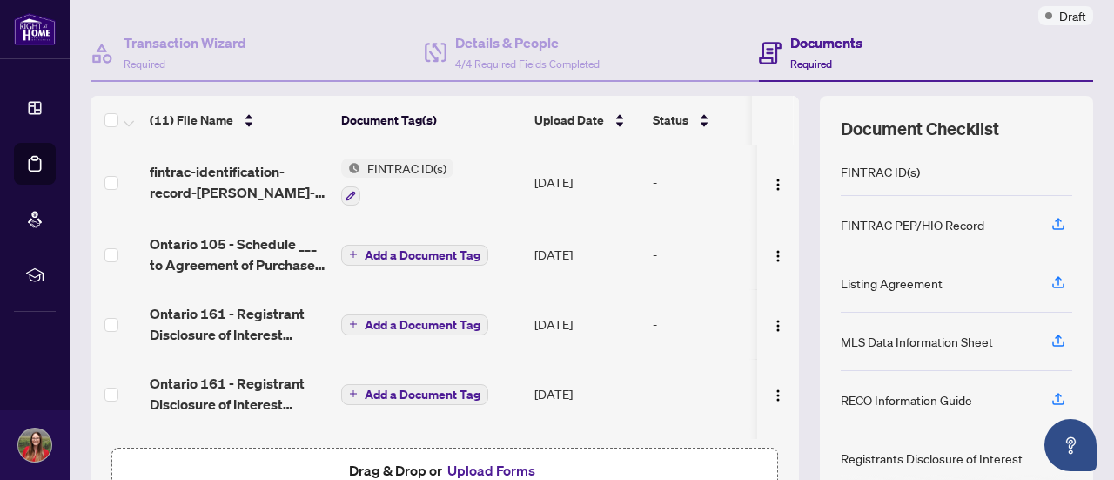
scroll to position [151, 0]
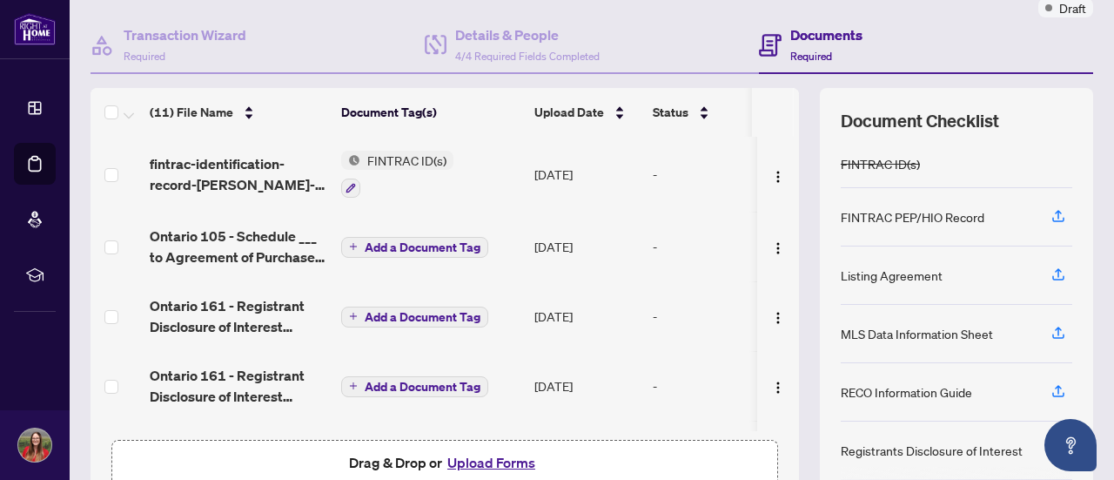
click at [393, 241] on span "Add a Document Tag" at bounding box center [423, 247] width 116 height 12
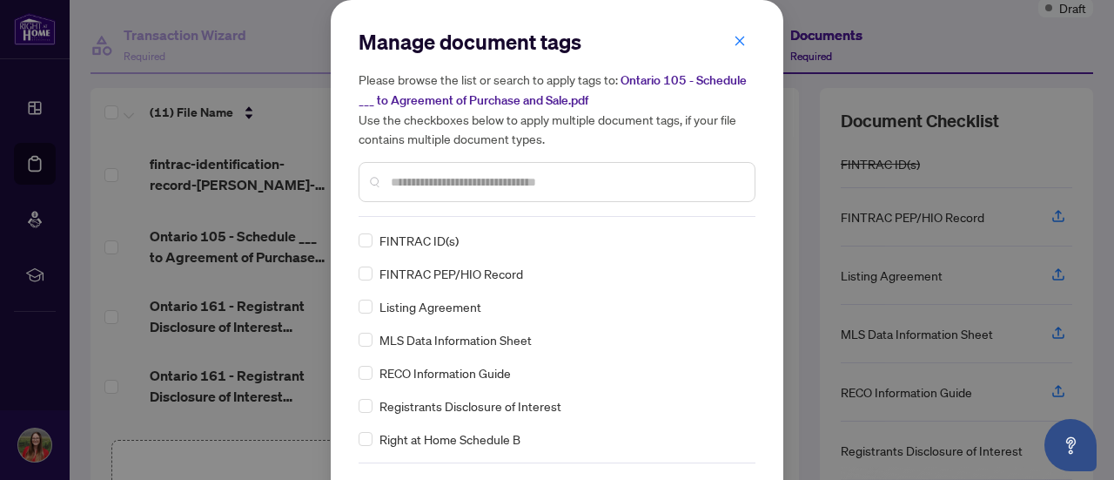
click at [443, 181] on input "text" at bounding box center [566, 181] width 350 height 19
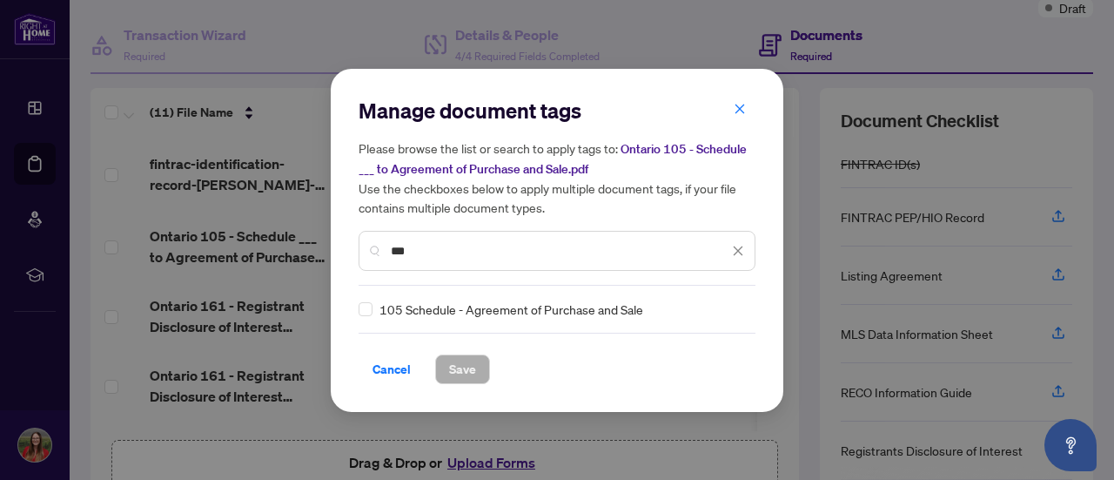
type input "***"
click at [468, 366] on span "Save" at bounding box center [462, 369] width 27 height 28
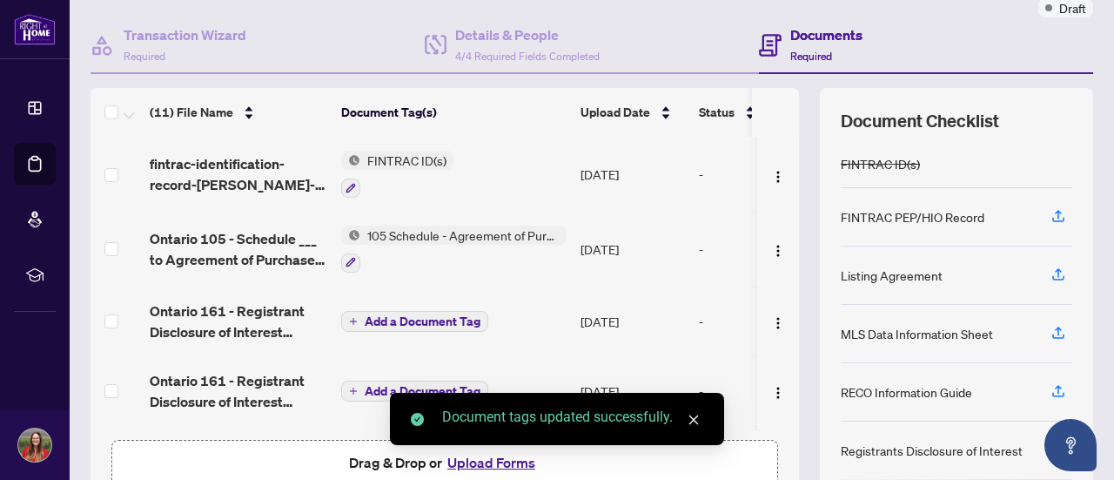
click at [433, 318] on span "Add a Document Tag" at bounding box center [423, 321] width 116 height 12
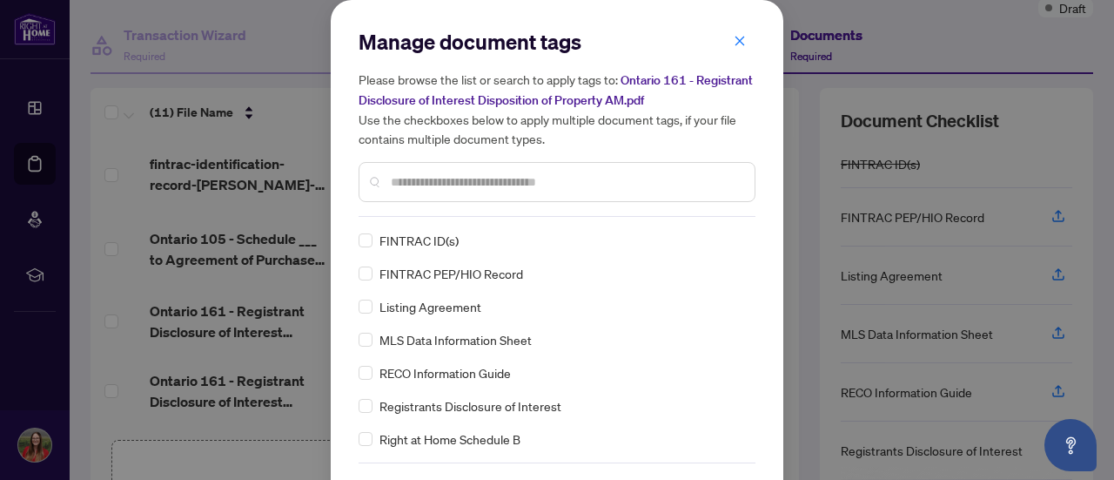
click at [432, 198] on div at bounding box center [557, 182] width 397 height 40
click at [428, 185] on input "text" at bounding box center [566, 181] width 350 height 19
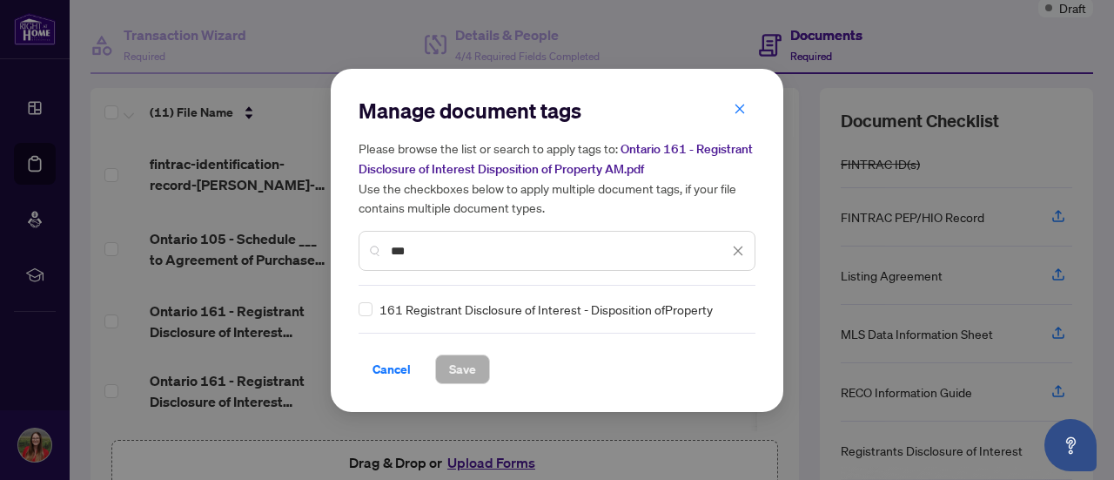
type input "***"
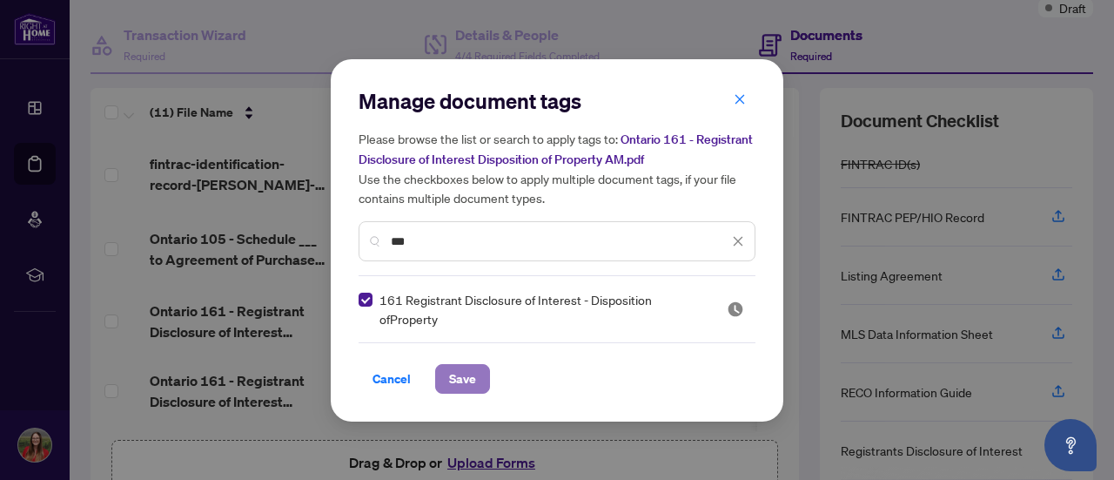
click at [442, 373] on button "Save" at bounding box center [462, 379] width 55 height 30
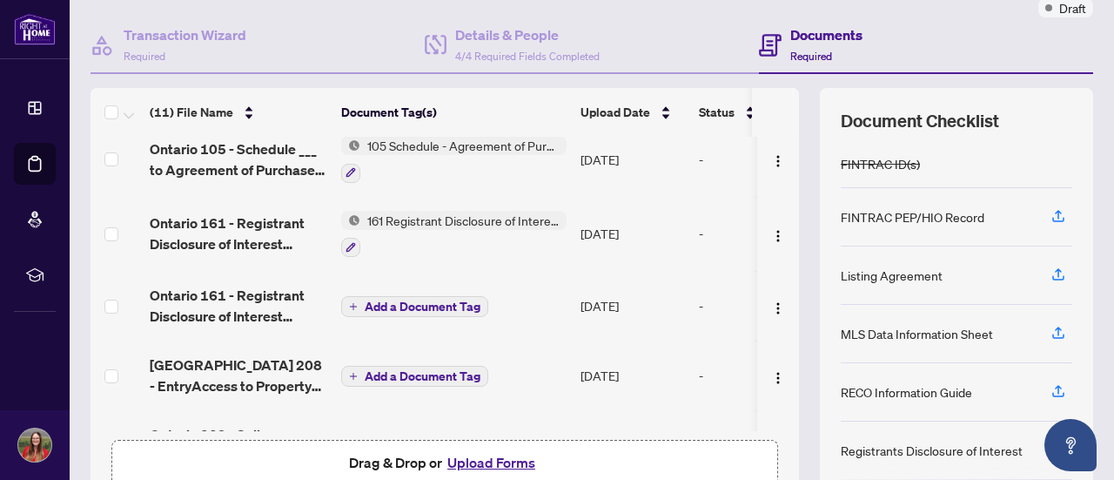
scroll to position [97, 0]
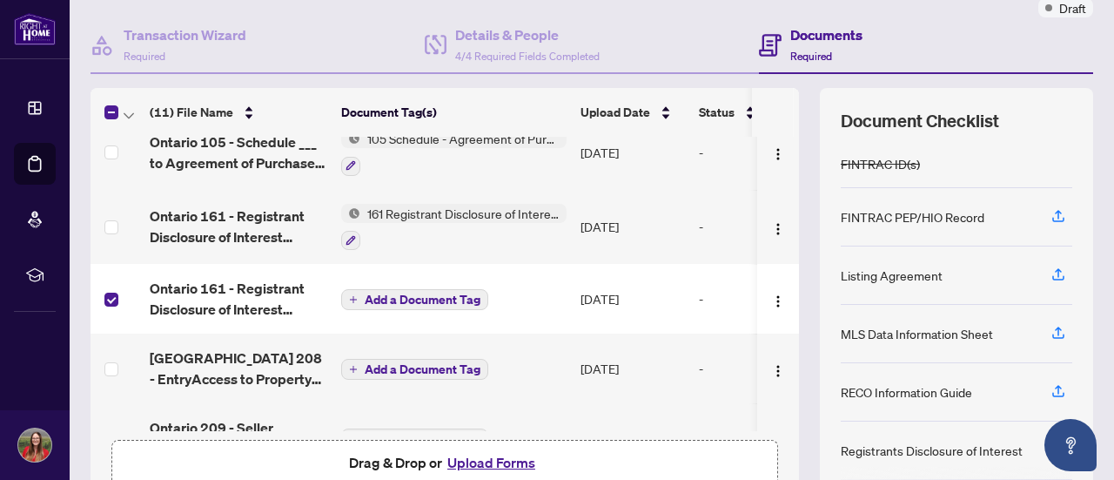
click at [426, 301] on span "Add a Document Tag" at bounding box center [423, 299] width 116 height 12
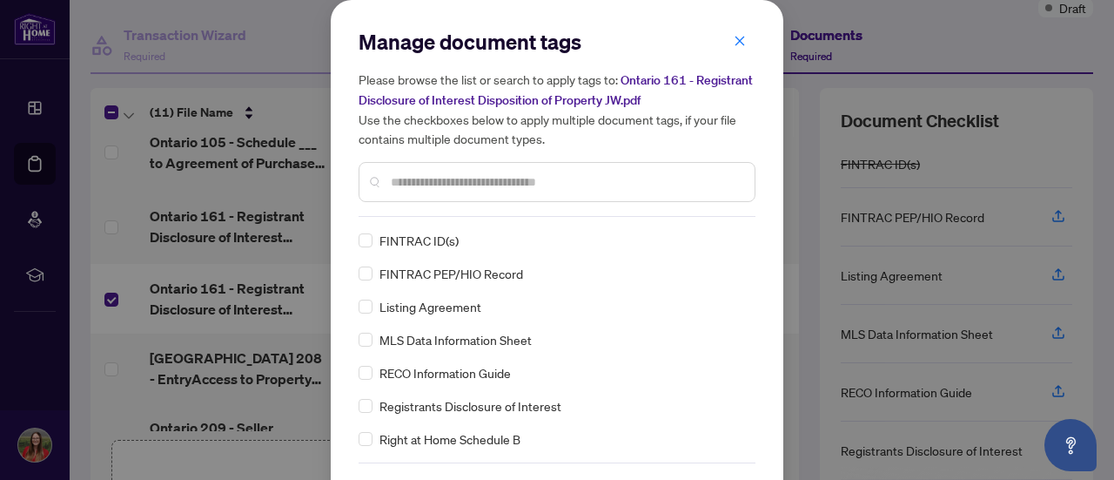
click at [449, 183] on input "text" at bounding box center [566, 181] width 350 height 19
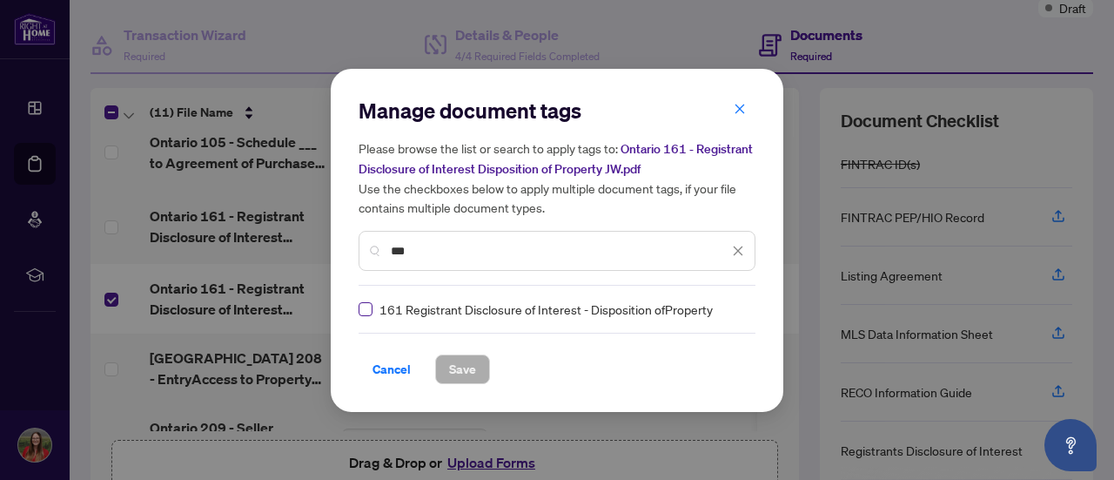
type input "***"
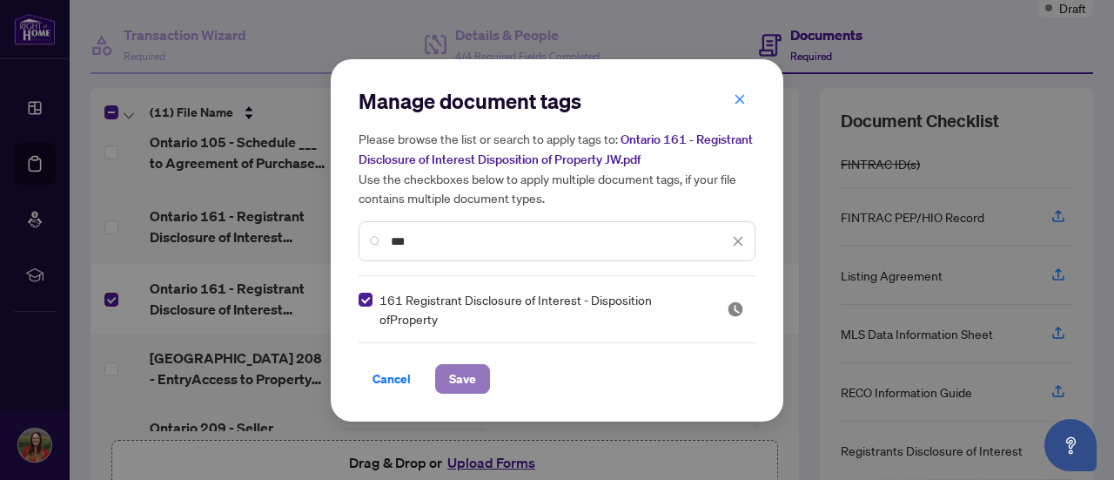
click at [442, 368] on button "Save" at bounding box center [462, 379] width 55 height 30
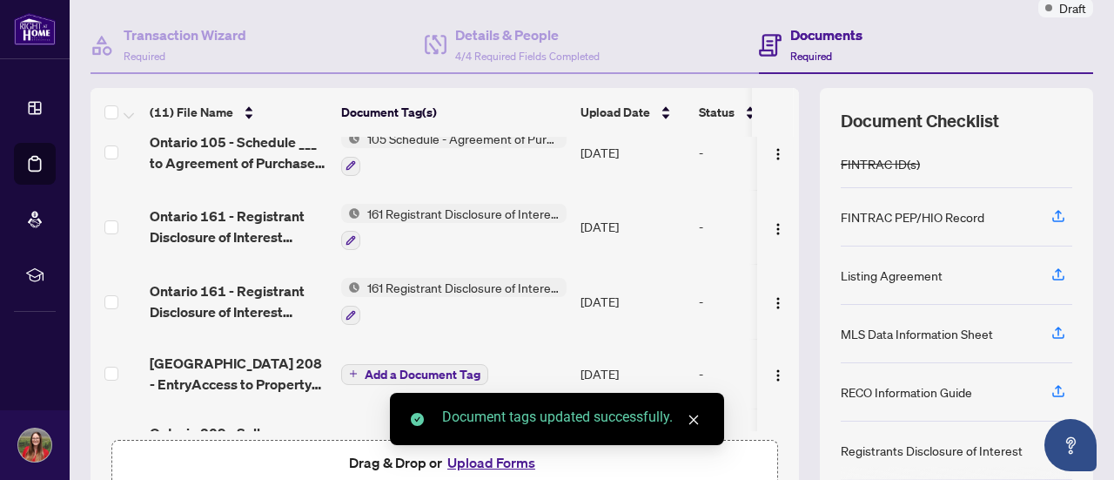
click at [393, 369] on span "Add a Document Tag" at bounding box center [423, 374] width 116 height 12
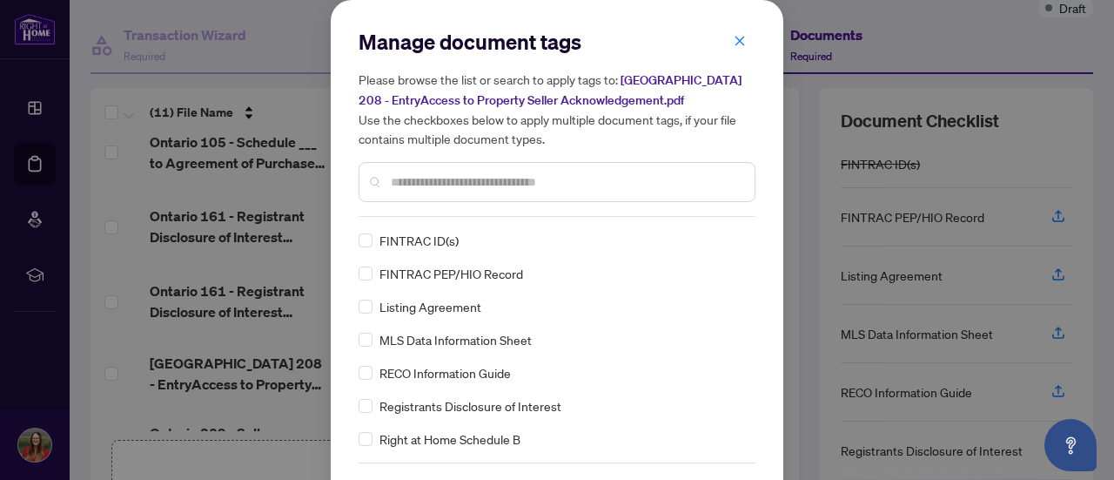
click at [408, 185] on input "text" at bounding box center [566, 181] width 350 height 19
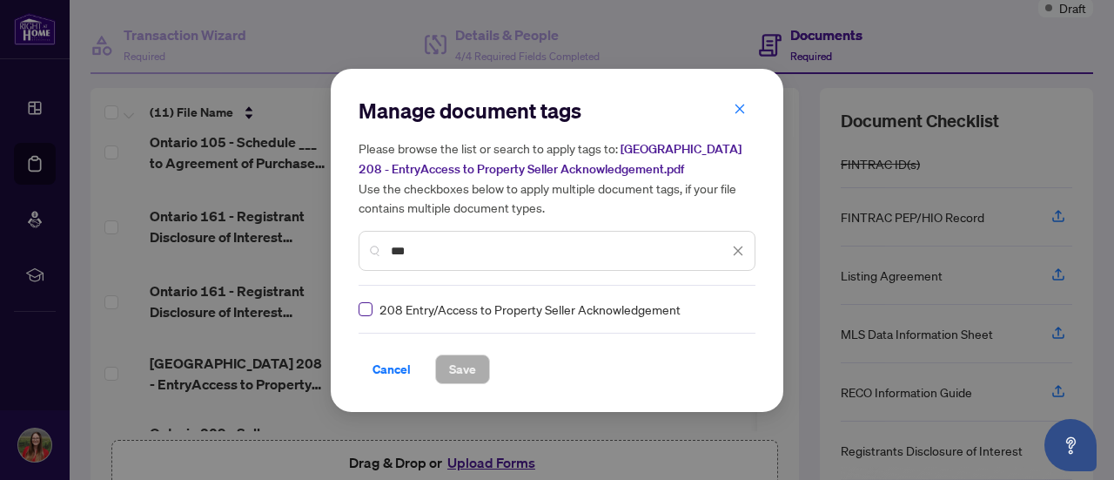
type input "***"
click at [469, 366] on span "Save" at bounding box center [462, 369] width 27 height 28
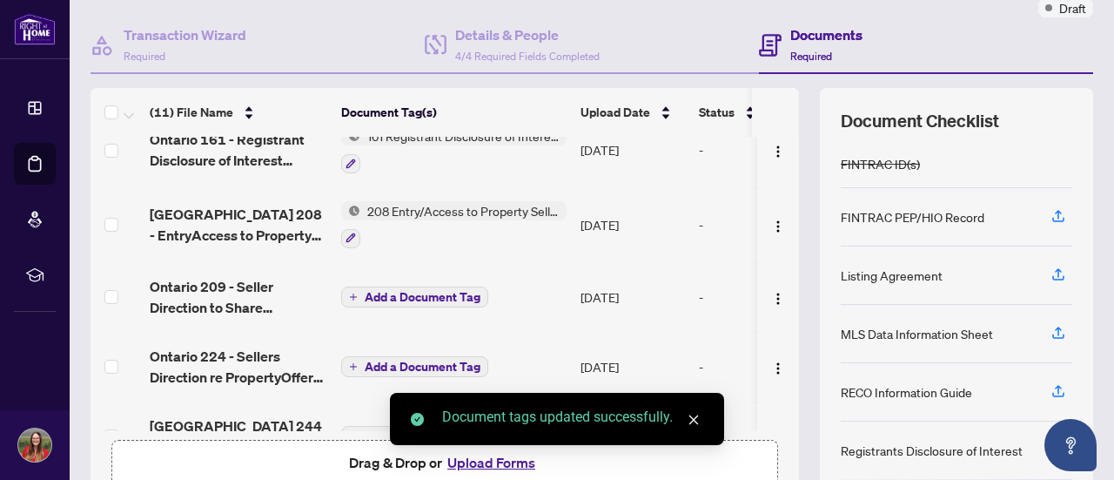
scroll to position [354, 0]
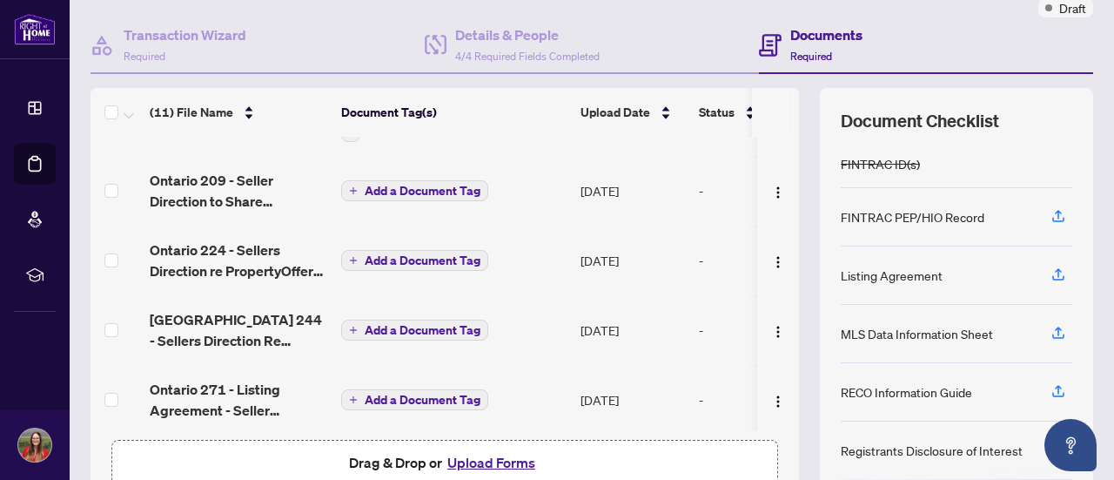
click at [428, 187] on span "Add a Document Tag" at bounding box center [423, 191] width 116 height 12
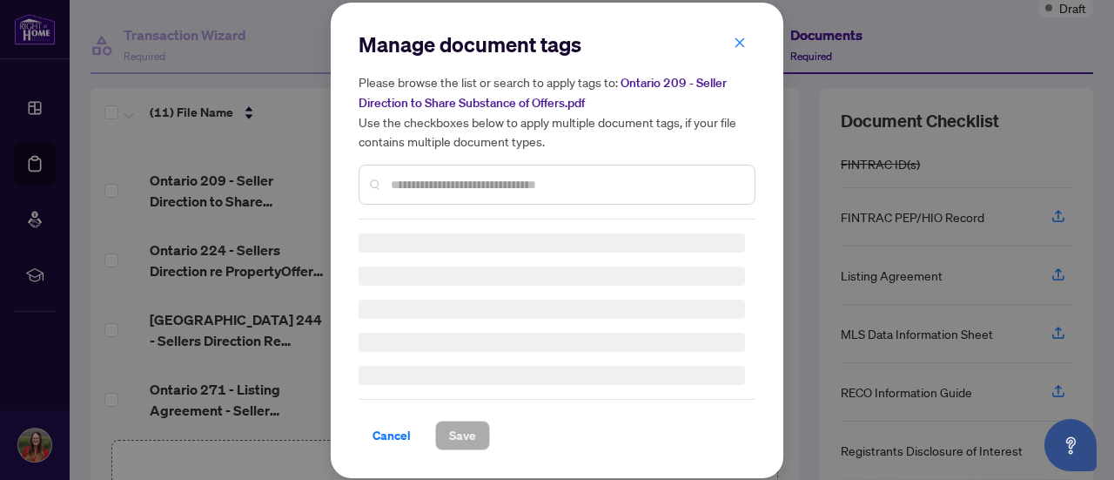
click at [428, 187] on input "text" at bounding box center [566, 184] width 350 height 19
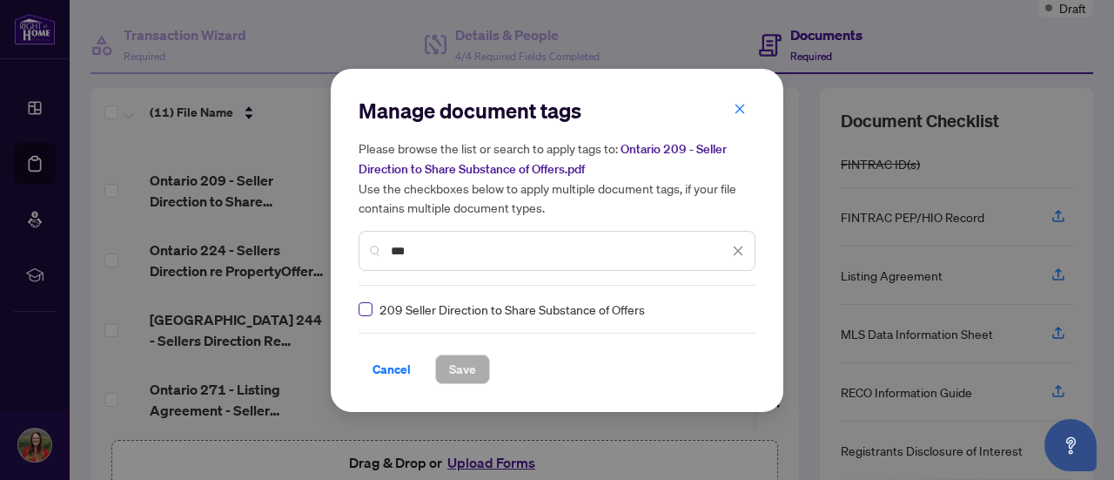
type input "***"
click at [449, 363] on span "Save" at bounding box center [462, 369] width 27 height 28
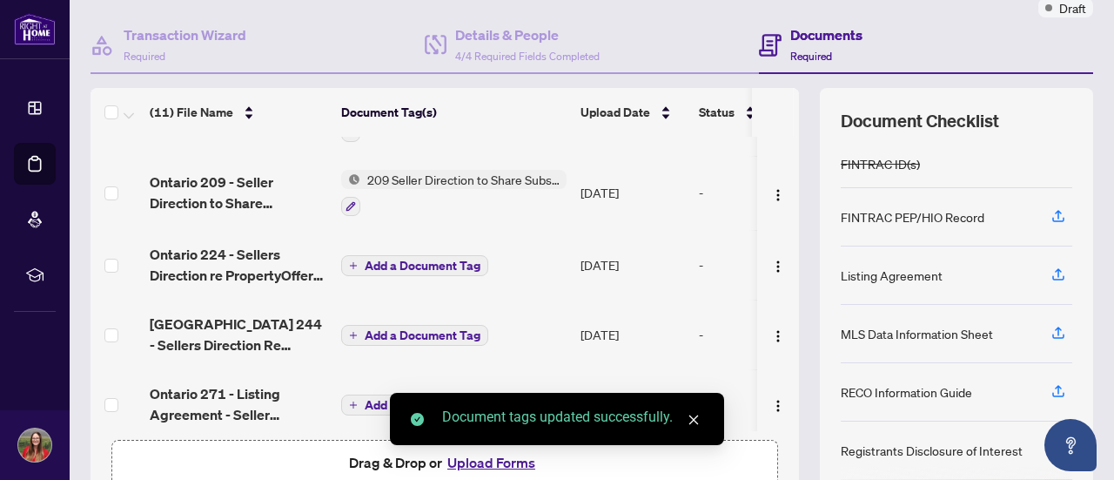
click at [399, 265] on span "Add a Document Tag" at bounding box center [423, 265] width 116 height 12
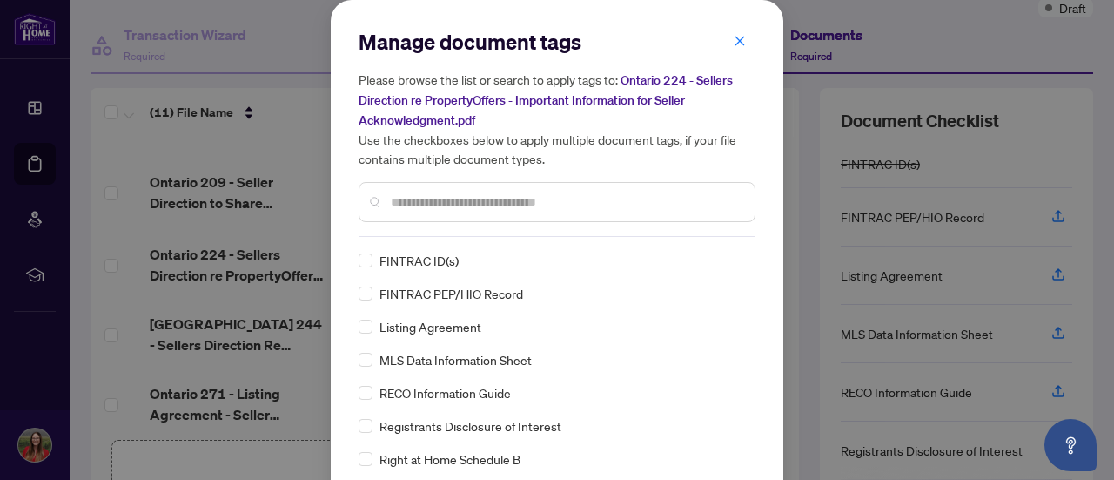
click at [420, 192] on input "text" at bounding box center [566, 201] width 350 height 19
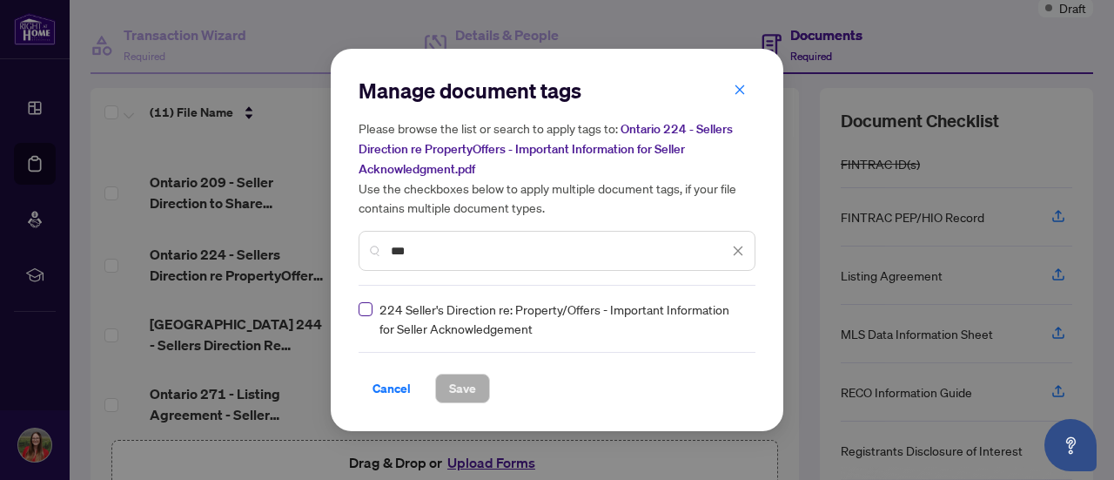
type input "***"
click at [455, 386] on span "Save" at bounding box center [462, 388] width 27 height 28
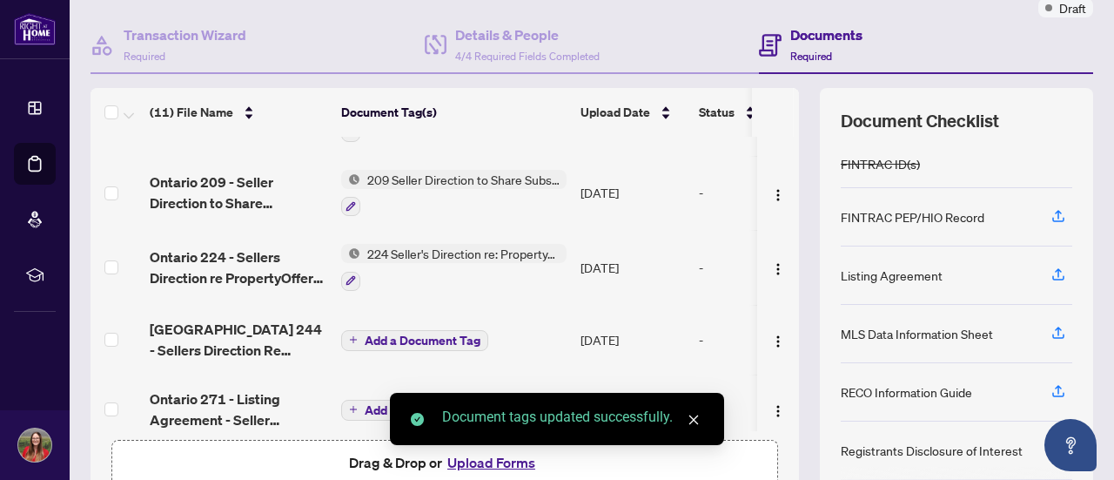
click at [415, 334] on span "Add a Document Tag" at bounding box center [423, 340] width 116 height 12
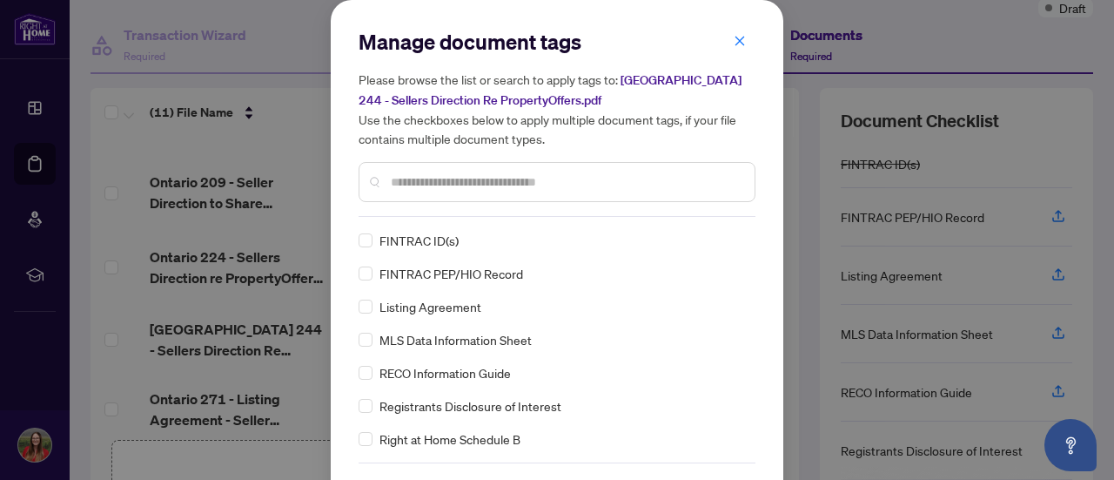
click at [472, 185] on input "text" at bounding box center [566, 181] width 350 height 19
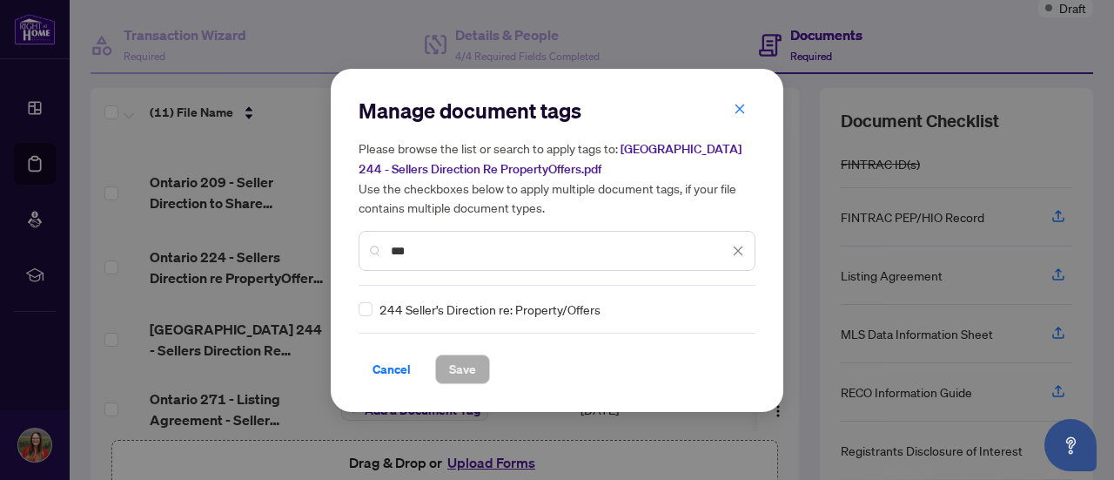
type input "***"
click at [375, 311] on div "244 Seller’s Direction re: Property/Offers" at bounding box center [552, 308] width 386 height 19
click at [437, 351] on div "Cancel Save" at bounding box center [557, 357] width 397 height 51
click at [446, 365] on button "Save" at bounding box center [462, 369] width 55 height 30
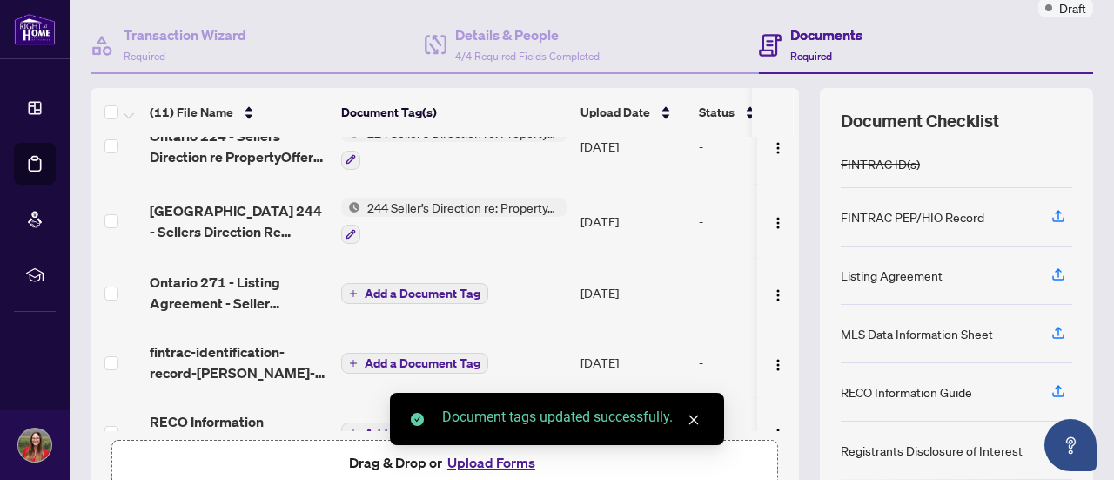
scroll to position [512, 0]
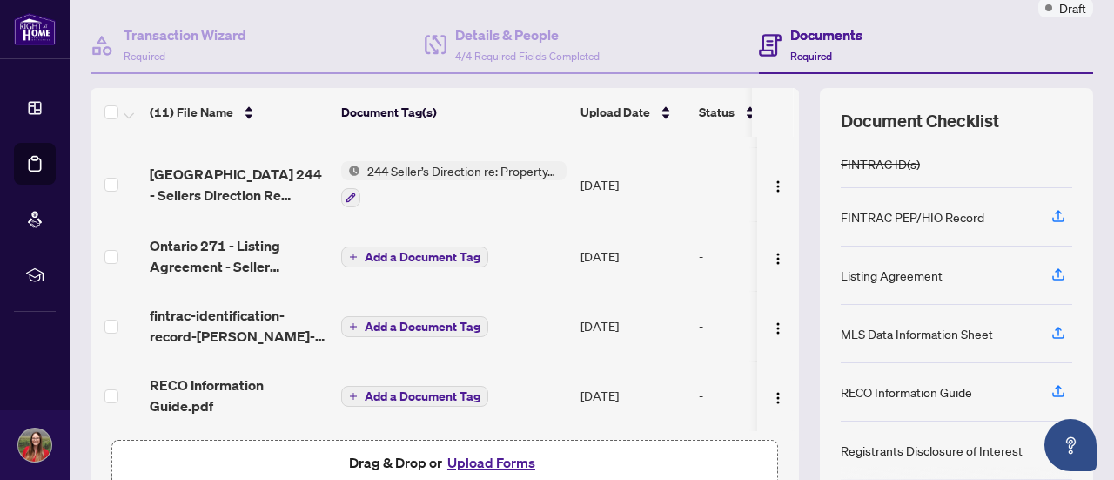
click at [401, 254] on span "Add a Document Tag" at bounding box center [423, 257] width 116 height 12
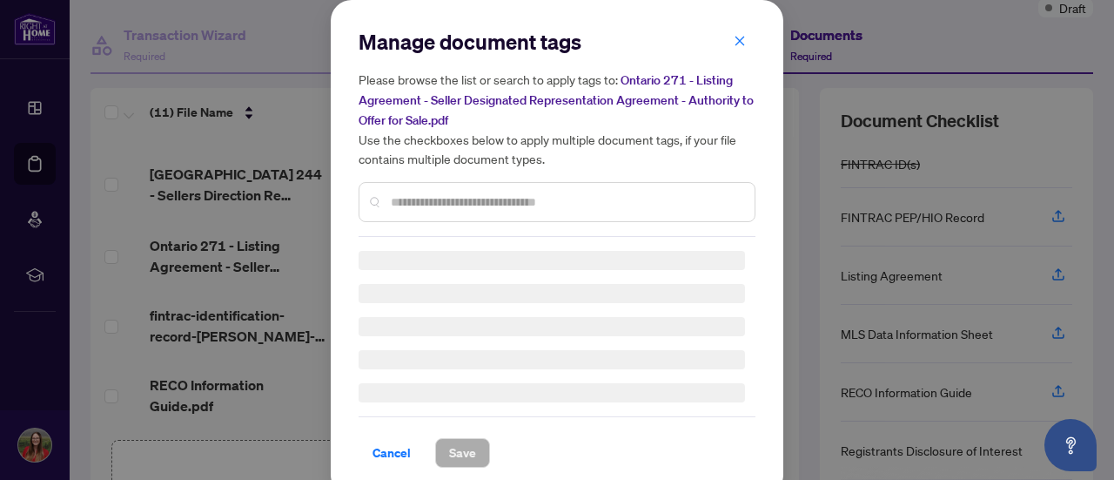
click at [427, 199] on input "text" at bounding box center [566, 201] width 350 height 19
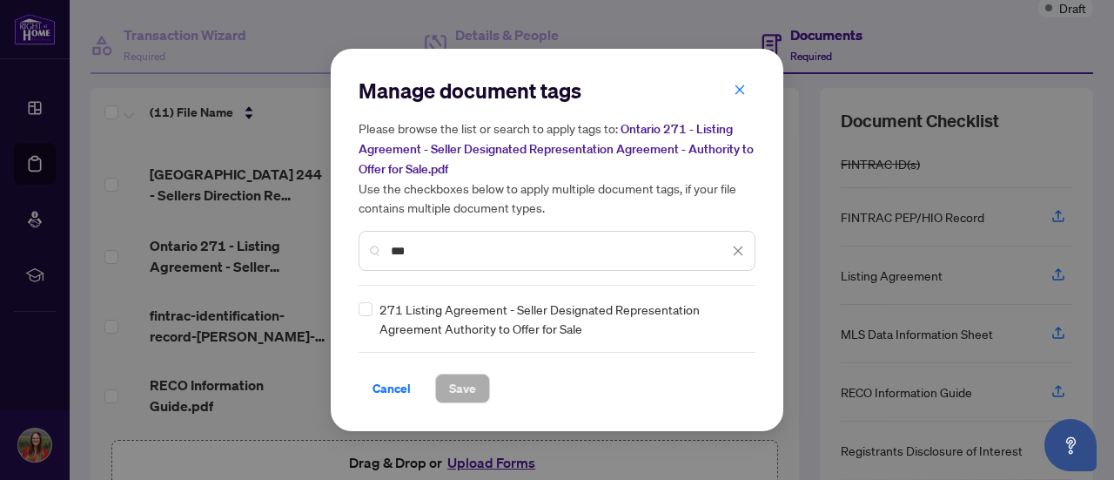
type input "***"
click at [470, 384] on span "Save" at bounding box center [462, 388] width 27 height 28
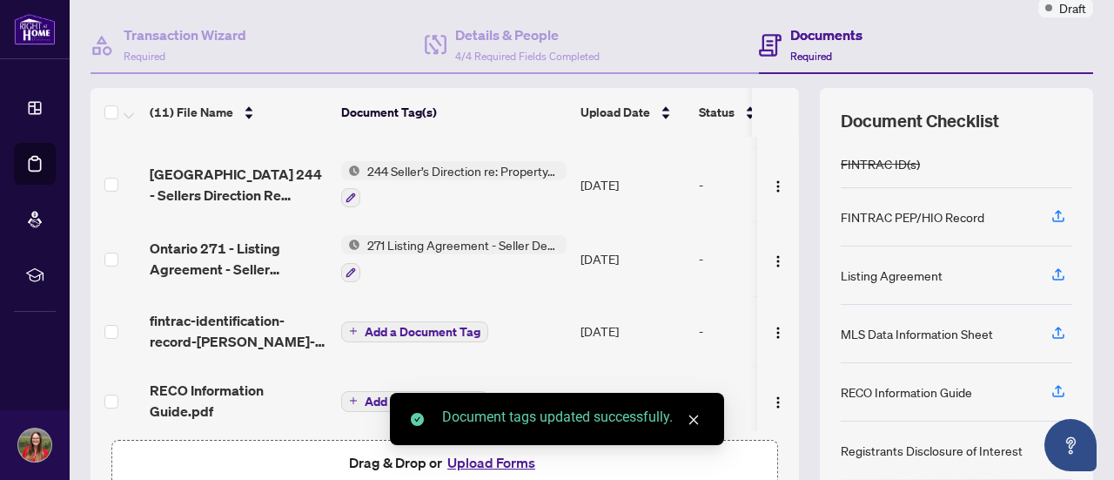
click at [446, 326] on span "Add a Document Tag" at bounding box center [423, 332] width 116 height 12
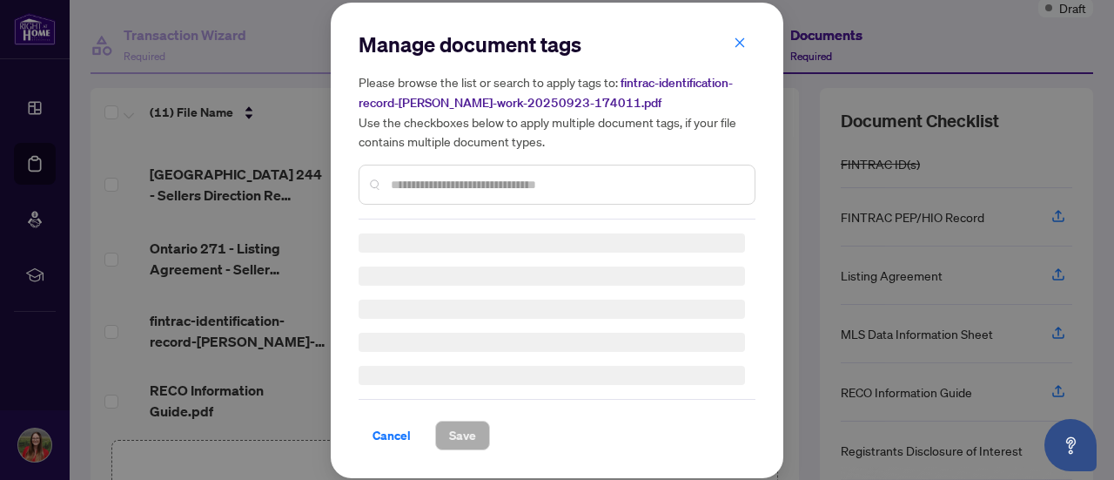
click at [483, 191] on div at bounding box center [557, 185] width 397 height 40
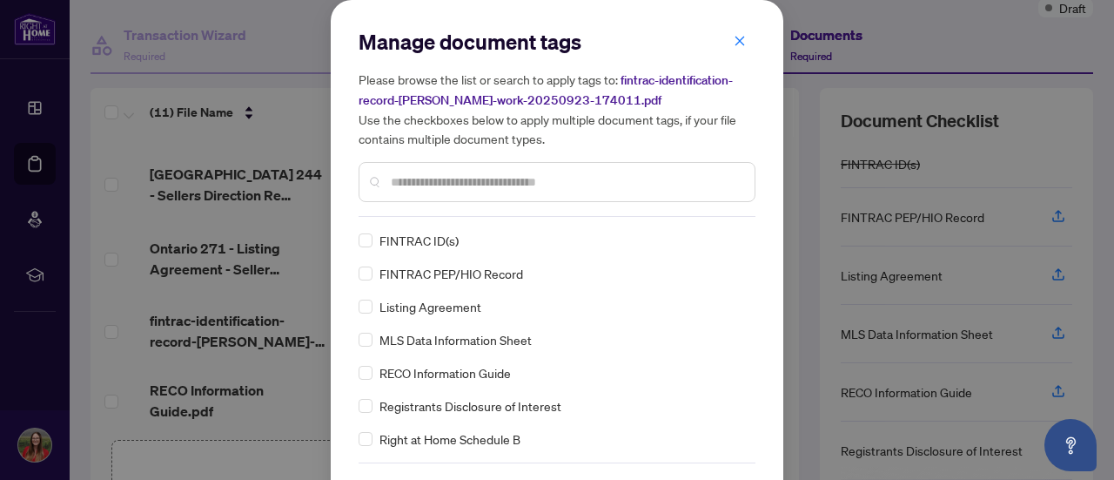
click at [483, 191] on div at bounding box center [557, 182] width 397 height 40
click at [481, 184] on input "text" at bounding box center [566, 181] width 350 height 19
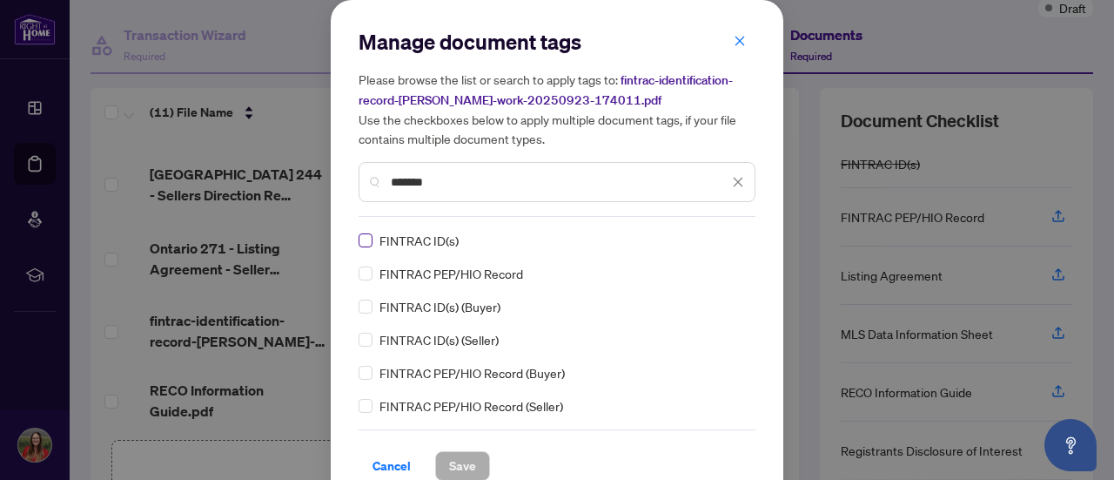
type input "*******"
click at [359, 264] on label at bounding box center [366, 273] width 14 height 19
click at [459, 459] on span "Save" at bounding box center [462, 466] width 27 height 28
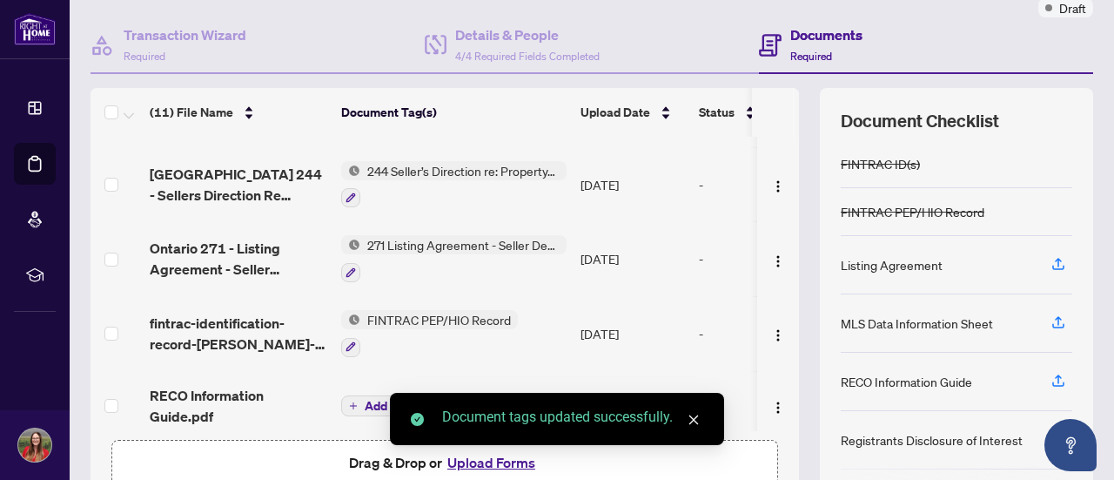
scroll to position [521, 0]
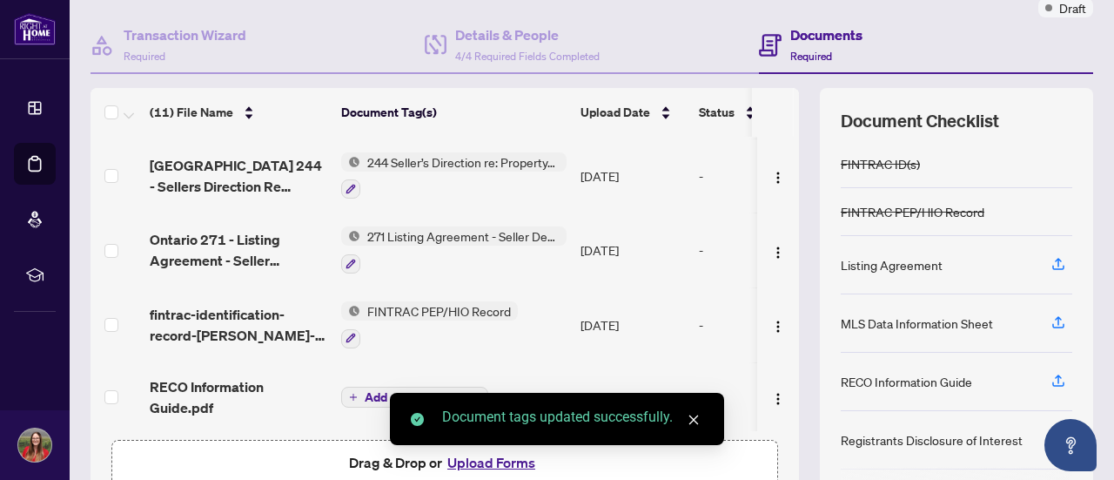
click at [388, 391] on span "Add a Document Tag" at bounding box center [423, 397] width 116 height 12
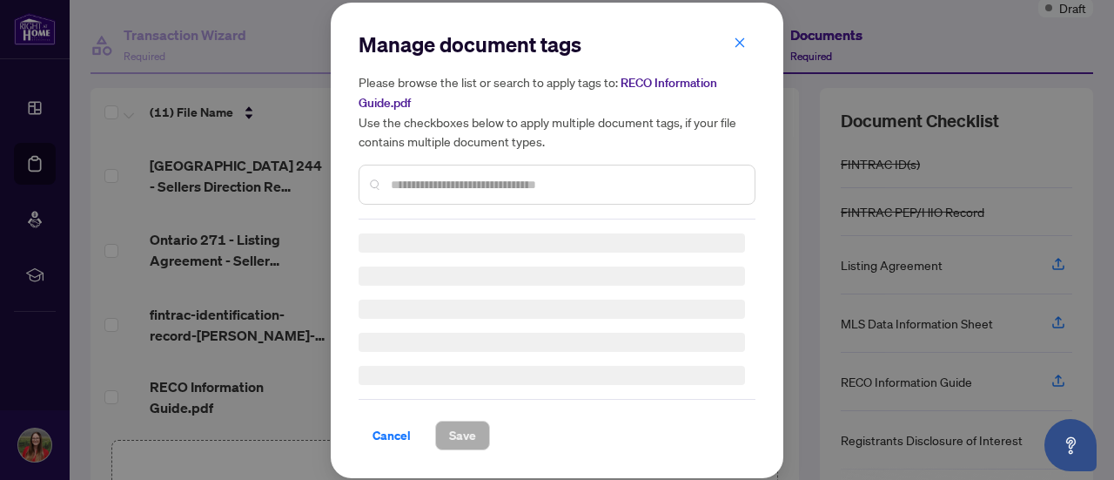
click at [486, 180] on input "text" at bounding box center [566, 184] width 350 height 19
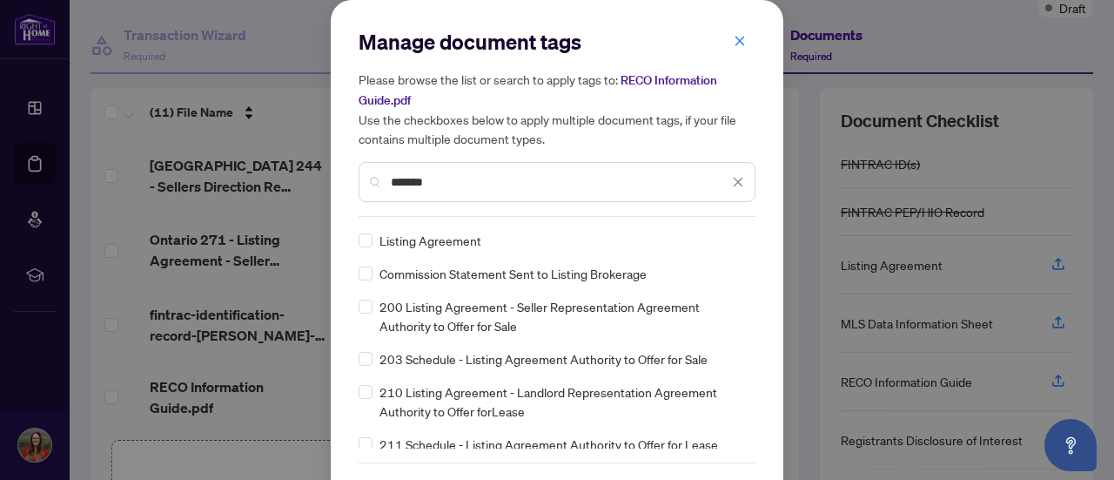
type input "*******"
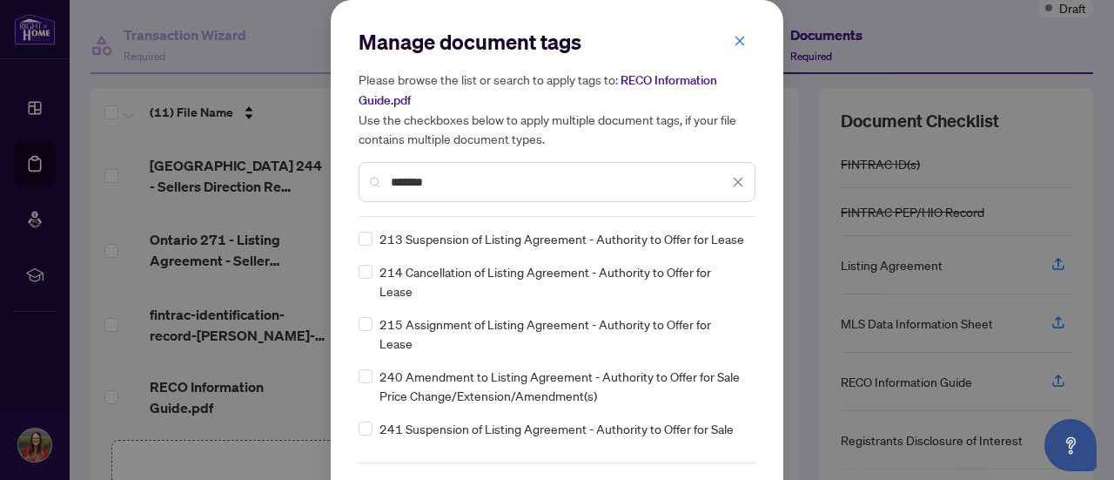
scroll to position [58, 0]
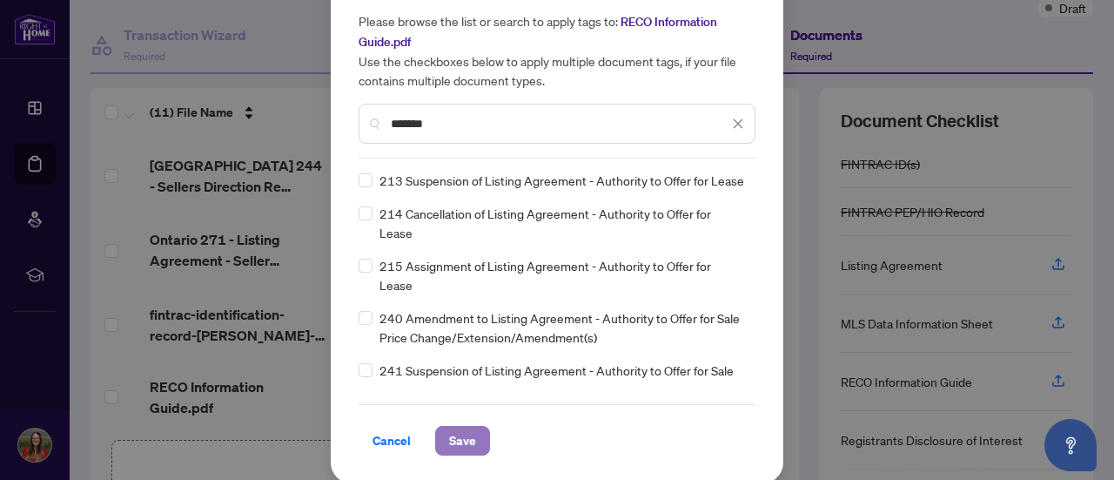
click at [465, 433] on span "Save" at bounding box center [462, 440] width 27 height 28
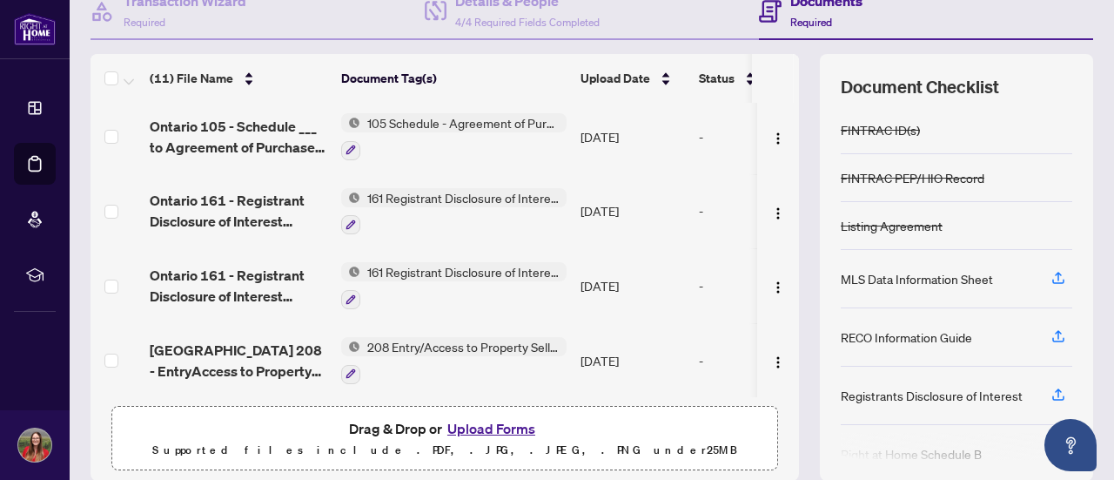
scroll to position [198, 0]
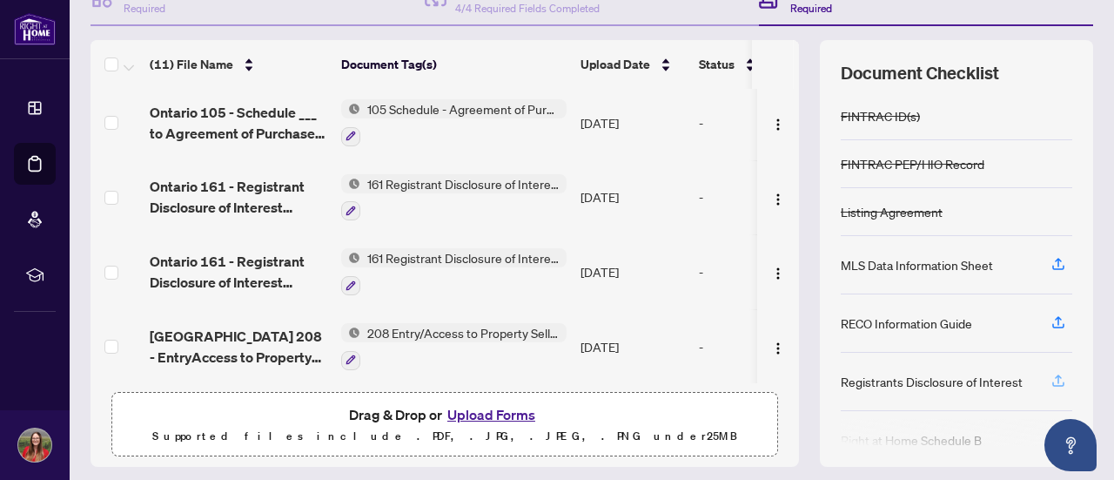
click at [1051, 373] on icon "button" at bounding box center [1059, 381] width 16 height 16
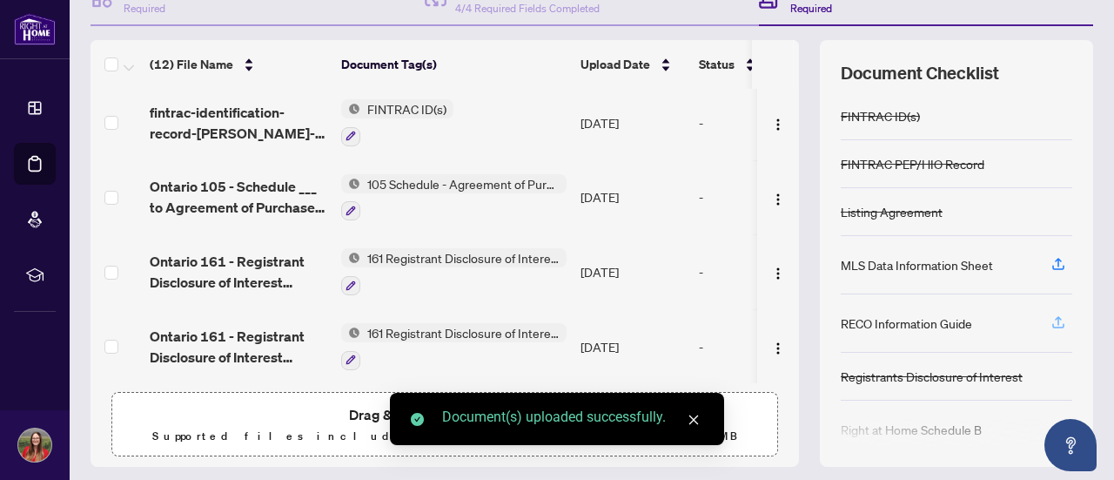
click at [1052, 323] on icon "button" at bounding box center [1058, 325] width 12 height 4
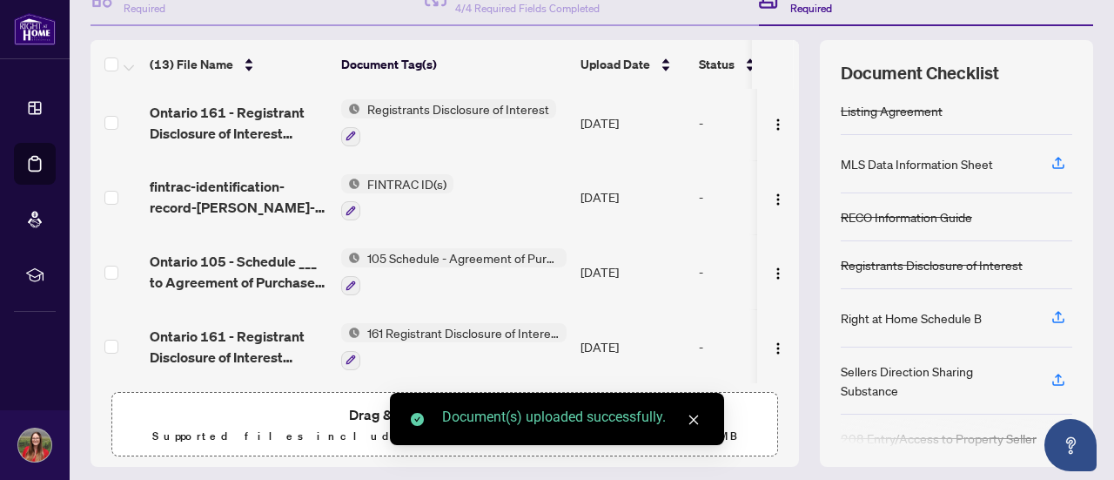
scroll to position [186, 0]
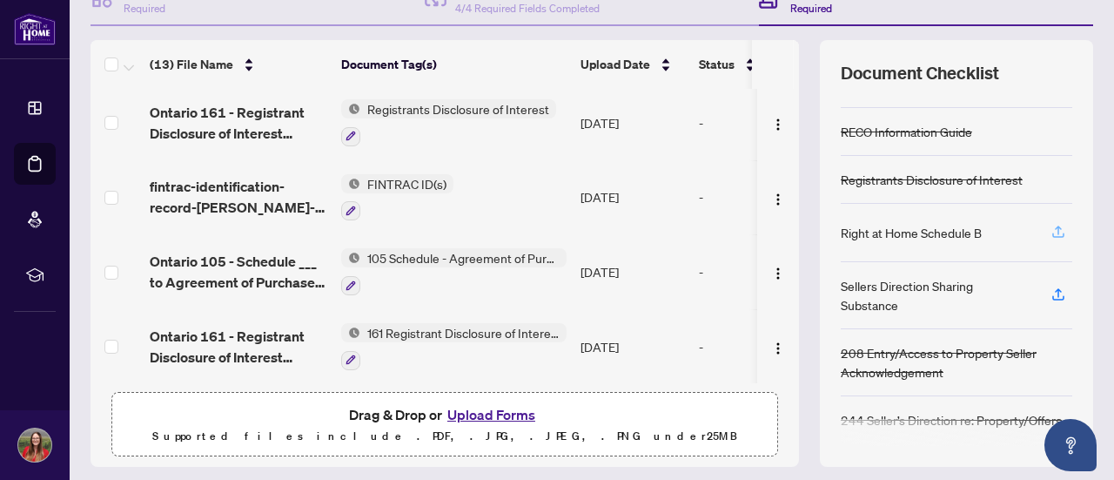
click at [1052, 232] on icon "button" at bounding box center [1058, 234] width 12 height 4
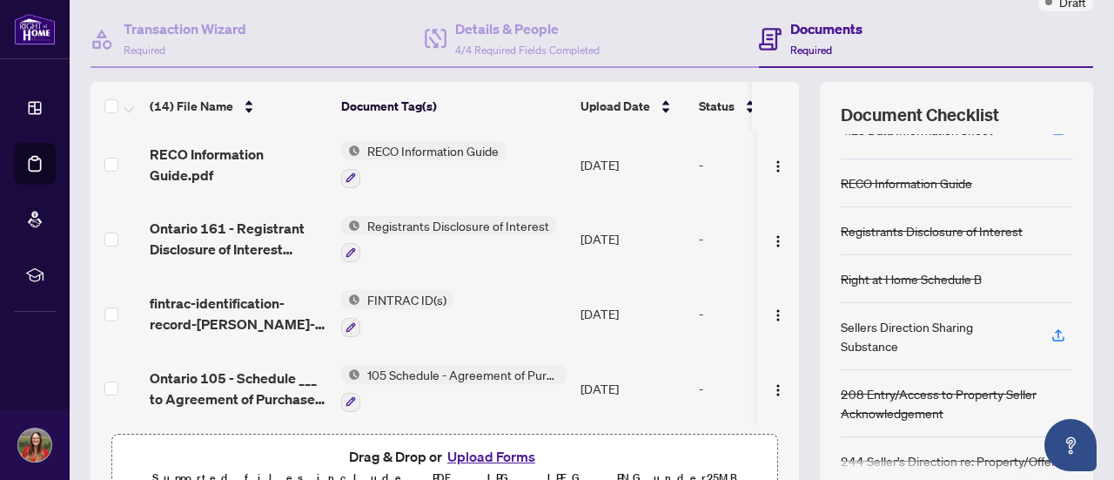
scroll to position [246, 0]
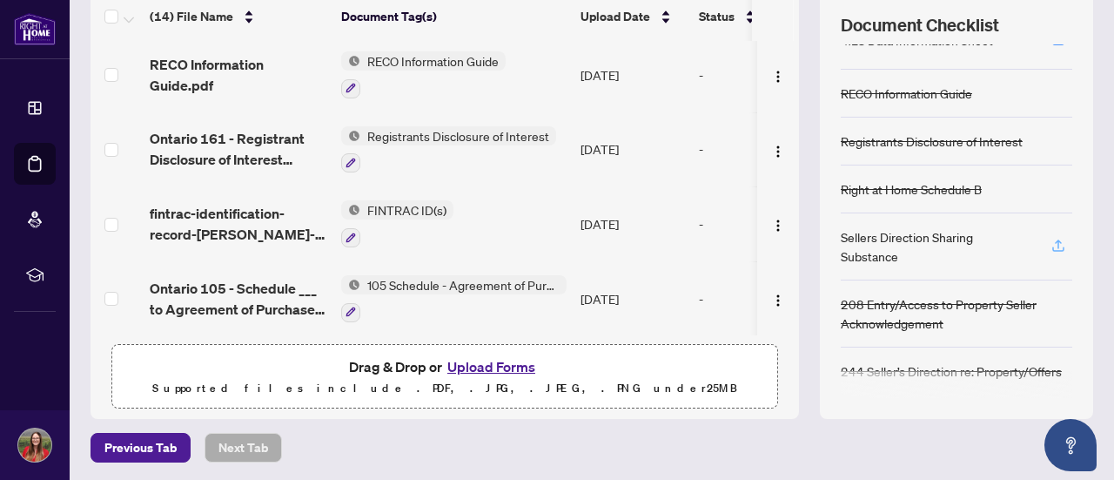
click at [1053, 247] on button "button" at bounding box center [1058, 247] width 28 height 30
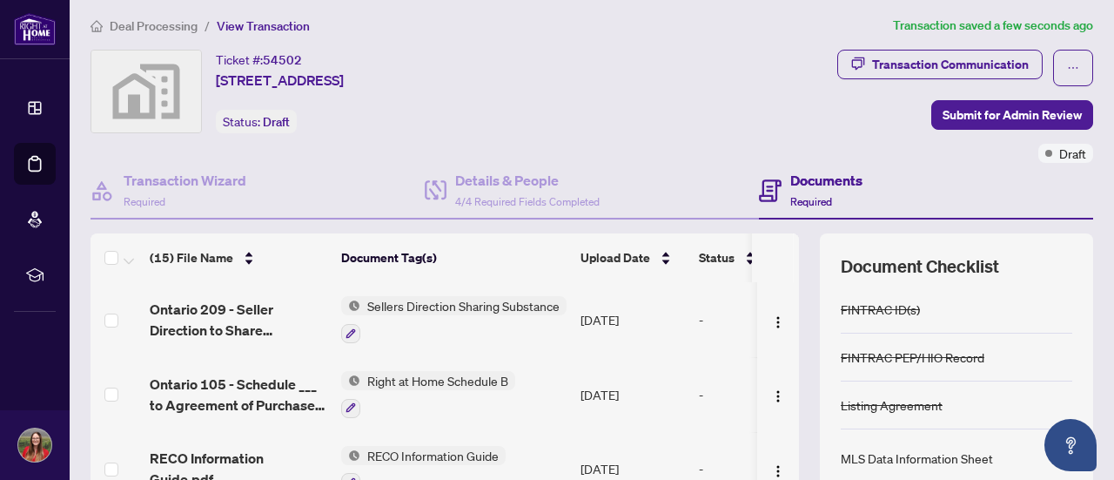
scroll to position [0, 0]
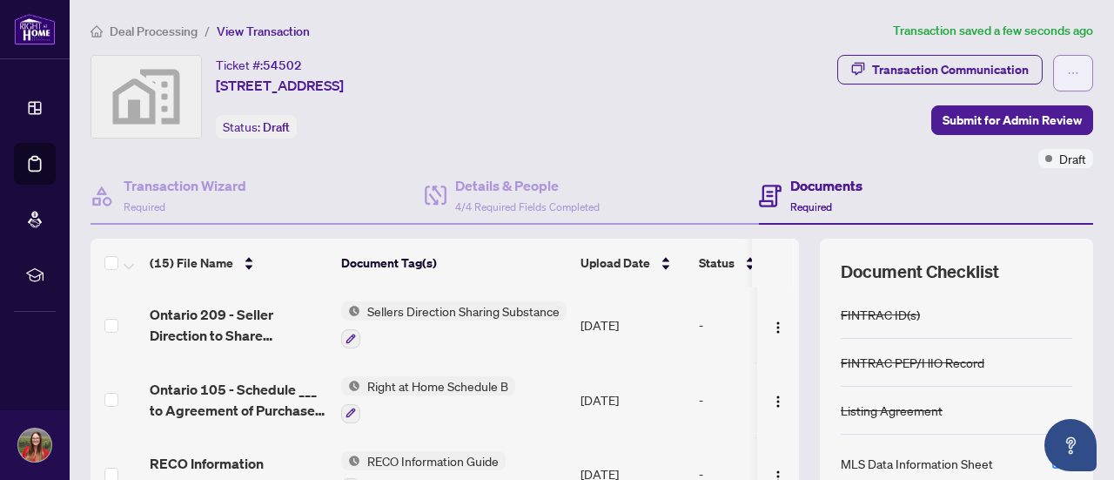
click at [1053, 71] on button "button" at bounding box center [1073, 73] width 40 height 37
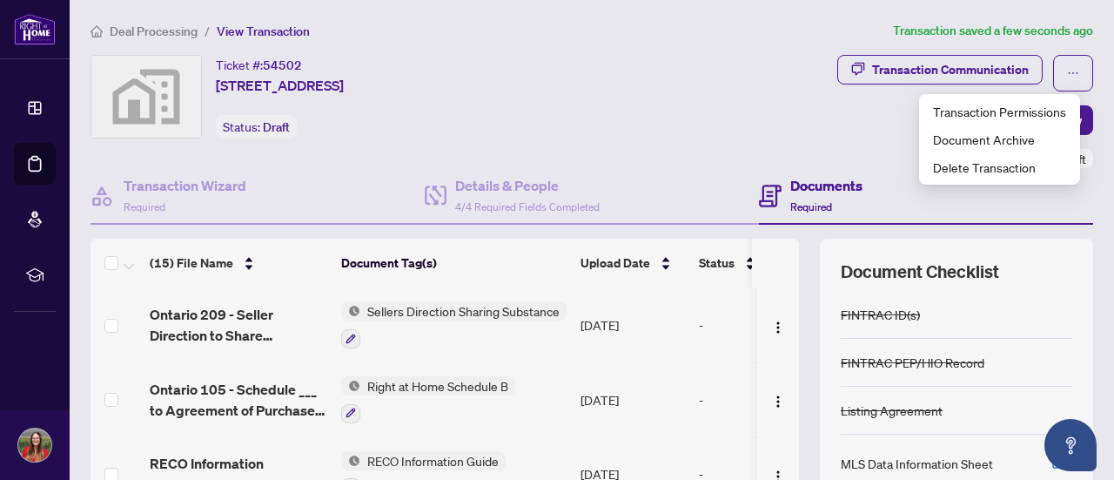
click at [753, 118] on div "Transaction Communication Submit for Admin Review Draft" at bounding box center [844, 111] width 500 height 113
